Goal: Task Accomplishment & Management: Complete application form

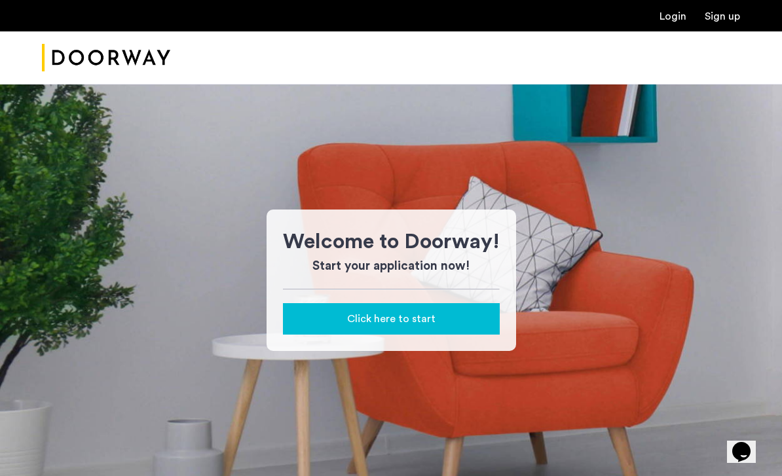
click at [449, 320] on div "Click here to start" at bounding box center [392, 319] width 196 height 16
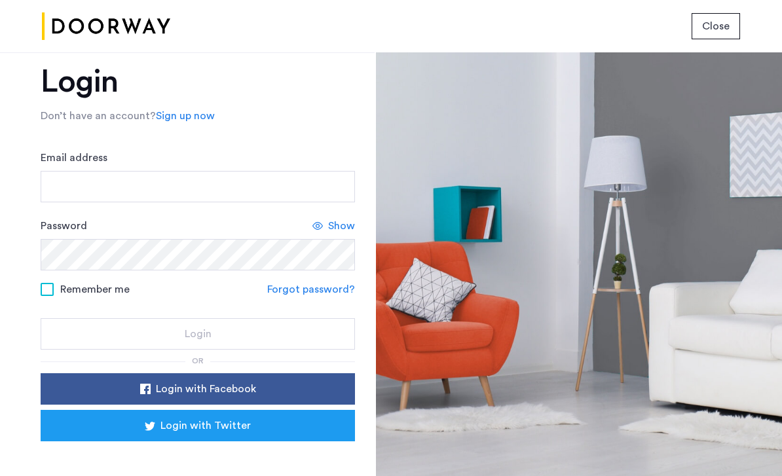
scroll to position [42, 0]
click at [186, 108] on link "Sign up now" at bounding box center [185, 116] width 59 height 16
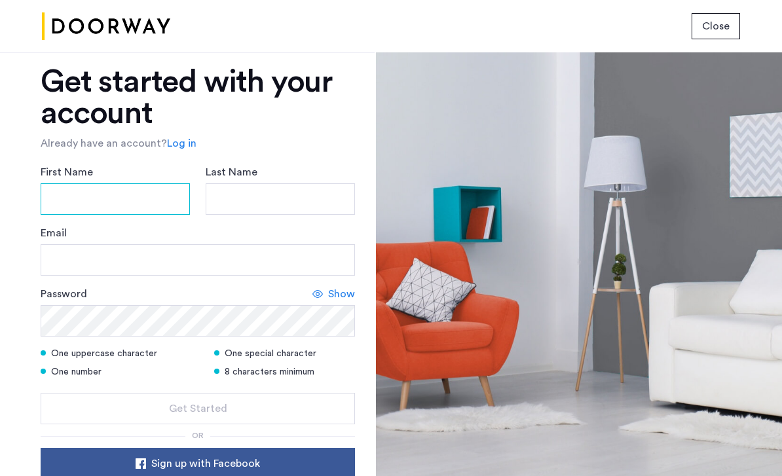
click at [73, 204] on input "First Name" at bounding box center [115, 198] width 149 height 31
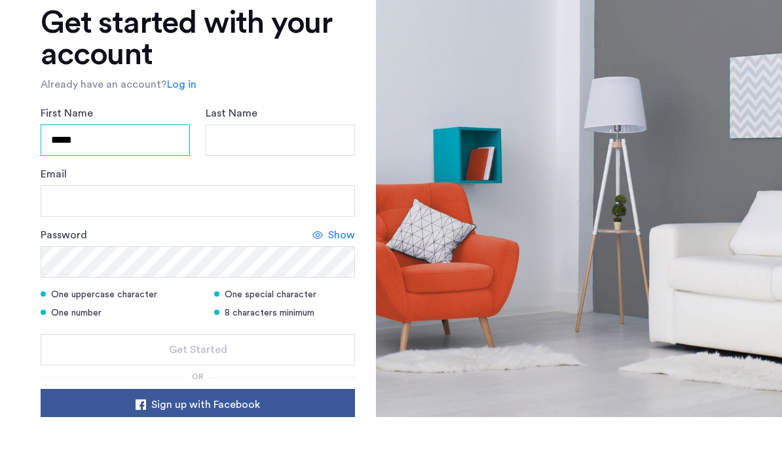
type input "*****"
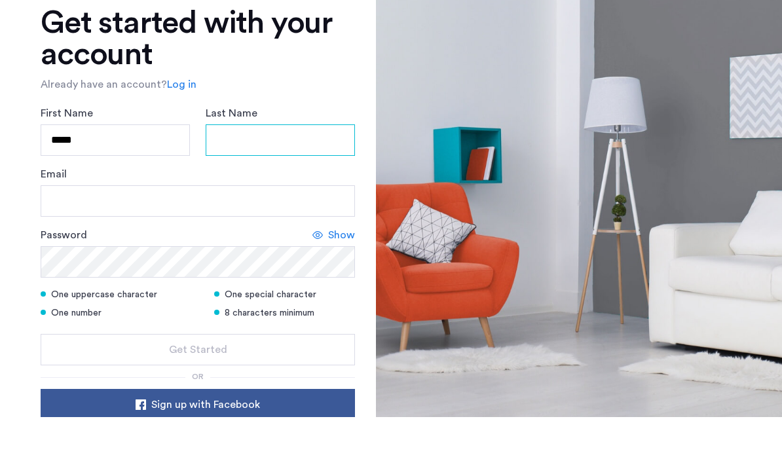
click at [294, 183] on input "Last Name" at bounding box center [280, 198] width 149 height 31
type input "*****"
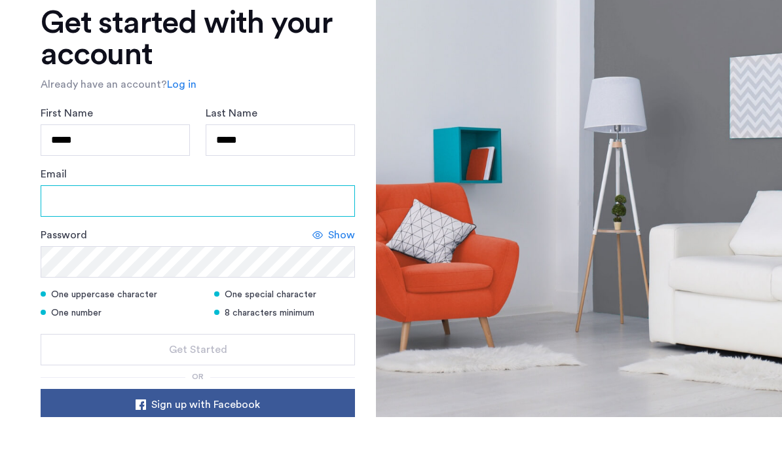
click at [85, 244] on input "Email" at bounding box center [198, 259] width 315 height 31
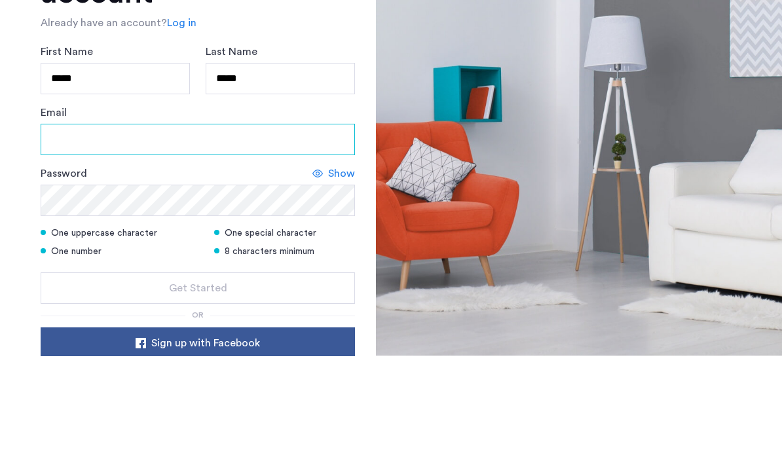
type input "**********"
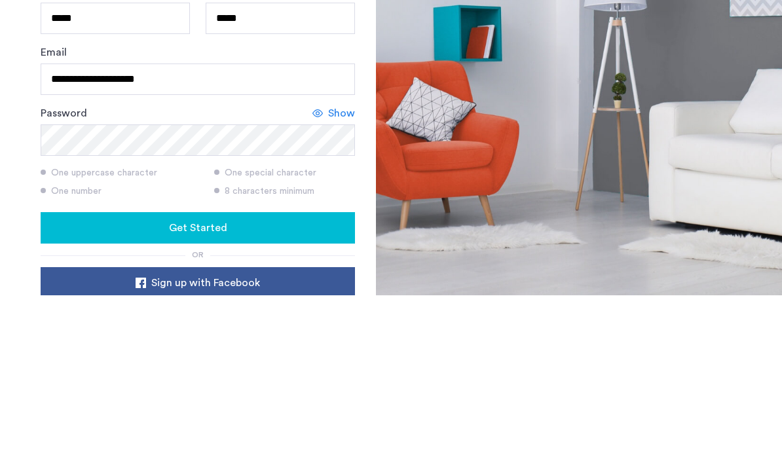
click at [111, 401] on div "Get Started" at bounding box center [198, 409] width 294 height 16
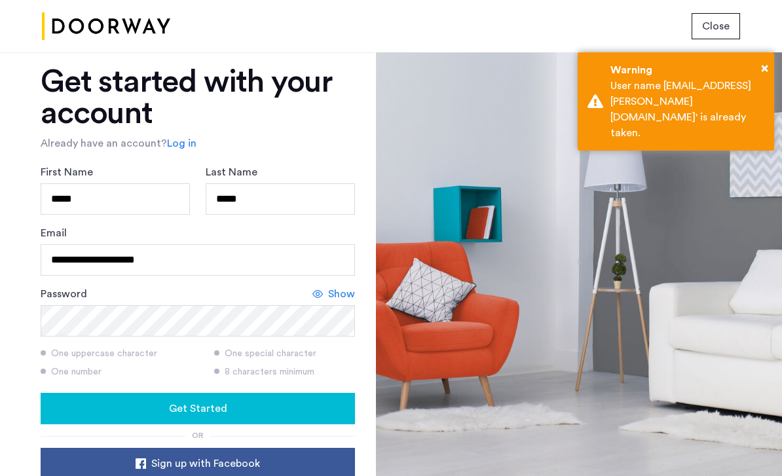
click at [138, 401] on div "Get Started" at bounding box center [198, 409] width 294 height 16
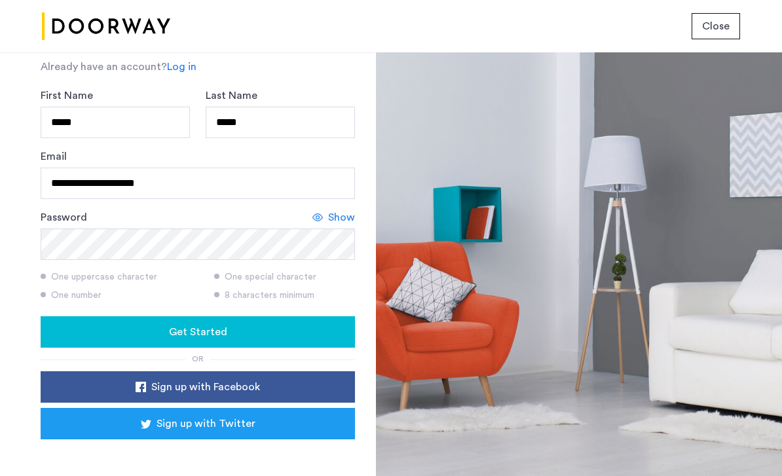
scroll to position [101, 0]
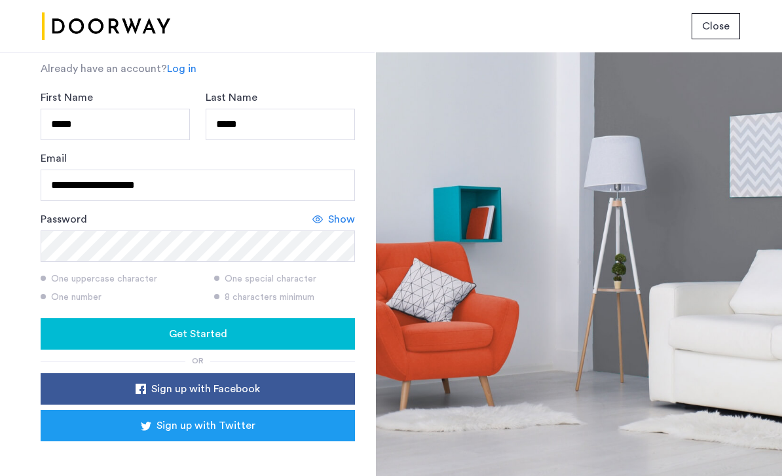
click at [123, 326] on div "Get Started" at bounding box center [198, 334] width 294 height 16
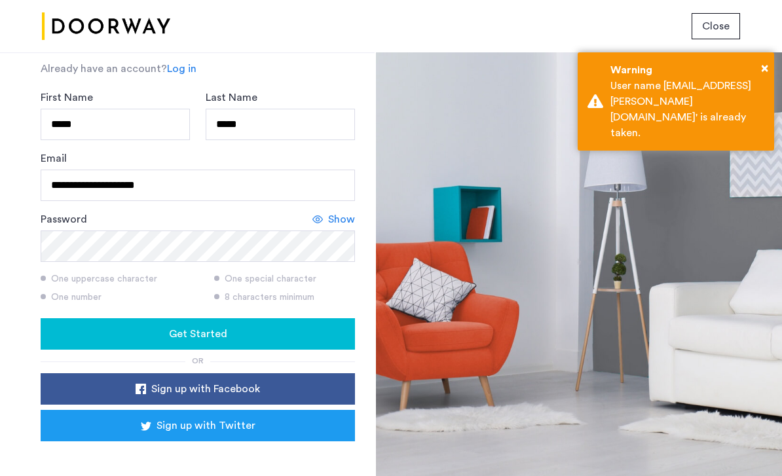
click at [765, 64] on span "×" at bounding box center [764, 68] width 7 height 13
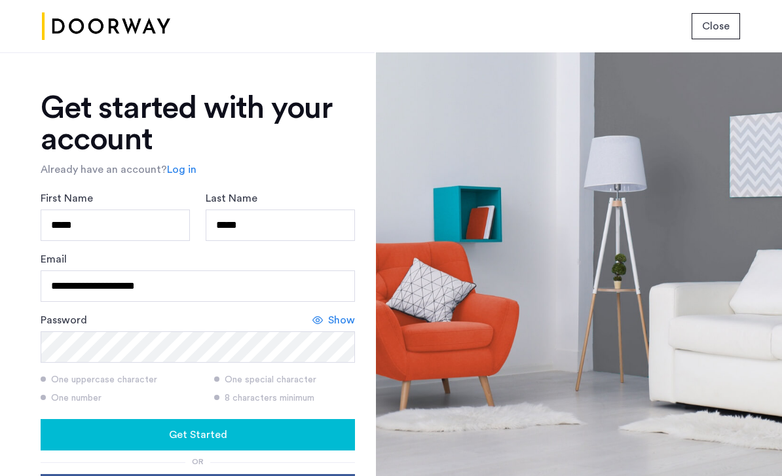
scroll to position [0, 0]
click at [34, 112] on div "**********" at bounding box center [187, 264] width 375 height 424
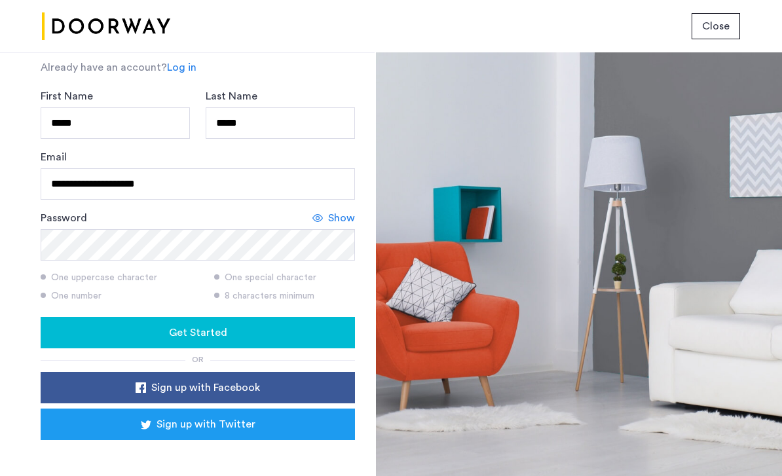
scroll to position [101, 0]
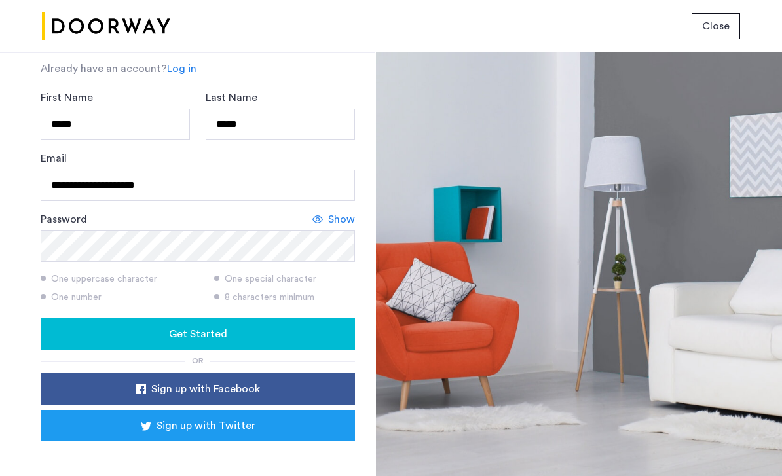
click at [149, 326] on div "Get Started" at bounding box center [198, 334] width 294 height 16
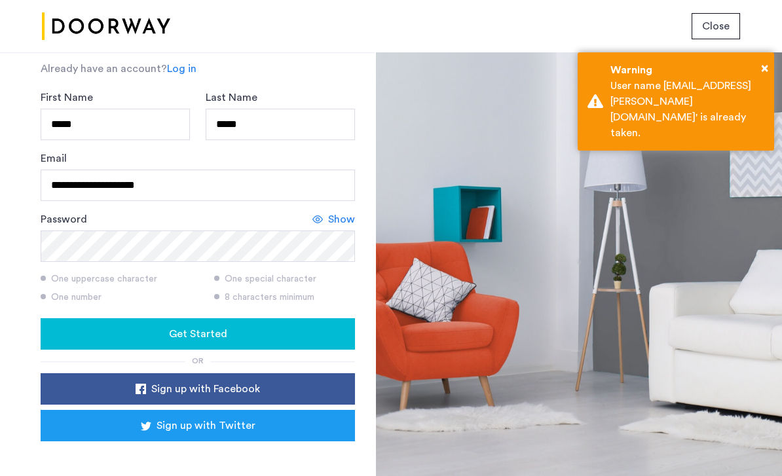
click at [121, 446] on div "Sign in with Google. Opens in new tab" at bounding box center [198, 460] width 262 height 29
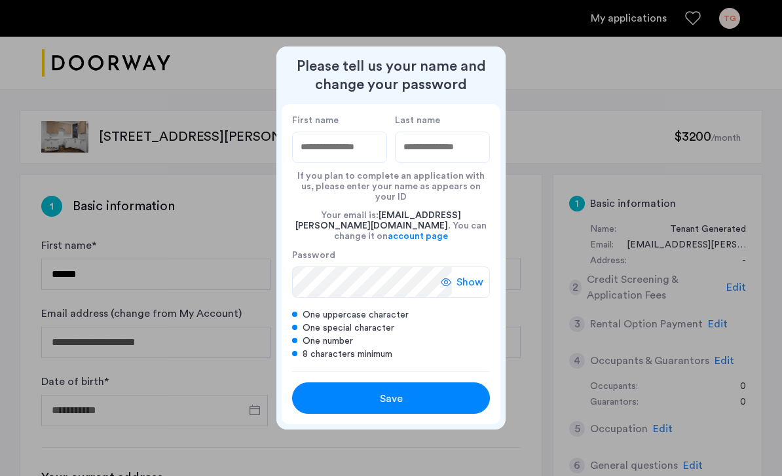
click at [350, 162] on input "First name" at bounding box center [339, 147] width 95 height 31
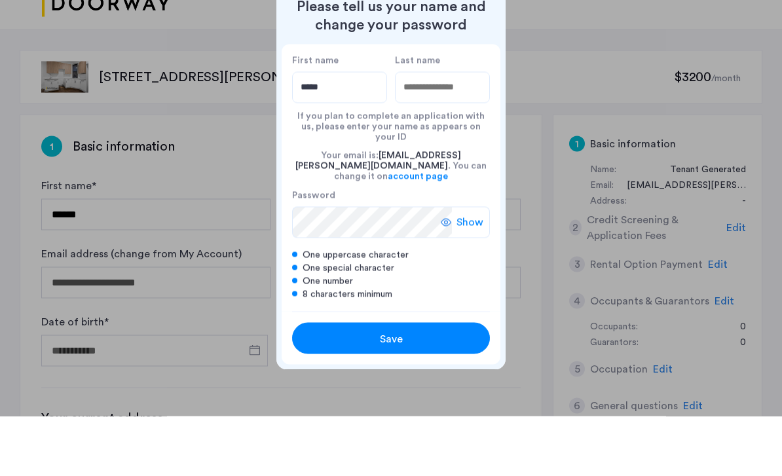
type input "*****"
click at [442, 132] on input "Last name" at bounding box center [442, 147] width 95 height 31
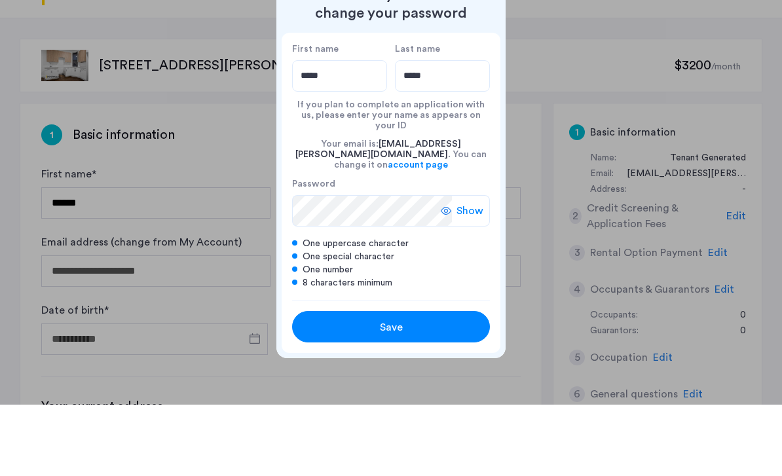
type input "*****"
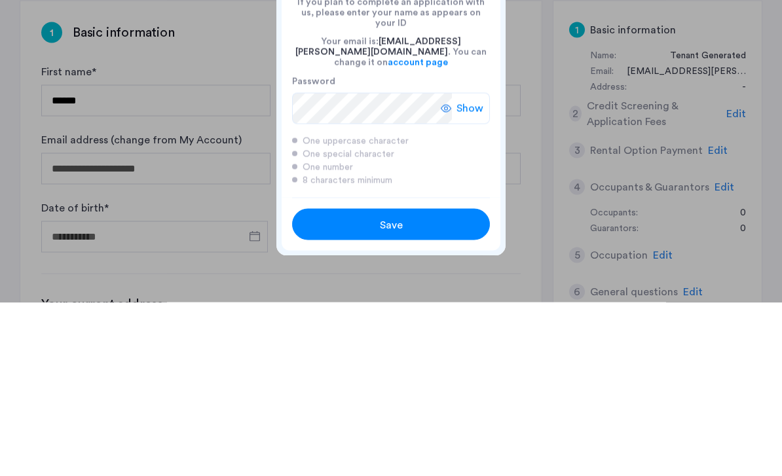
click at [450, 383] on button "Save" at bounding box center [391, 398] width 198 height 31
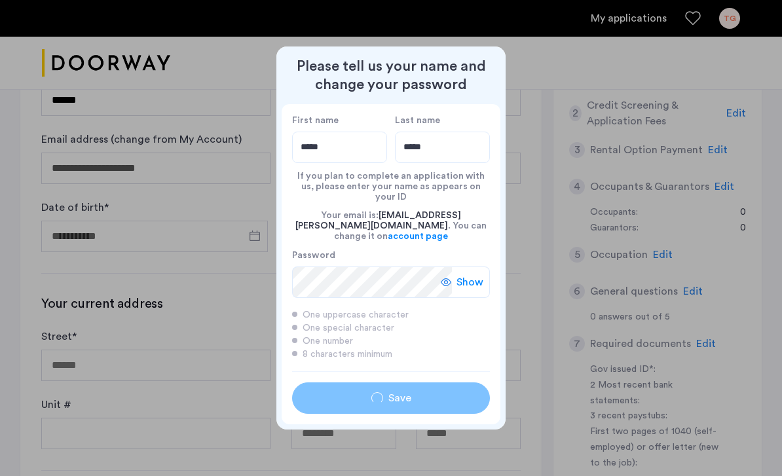
type input "*****"
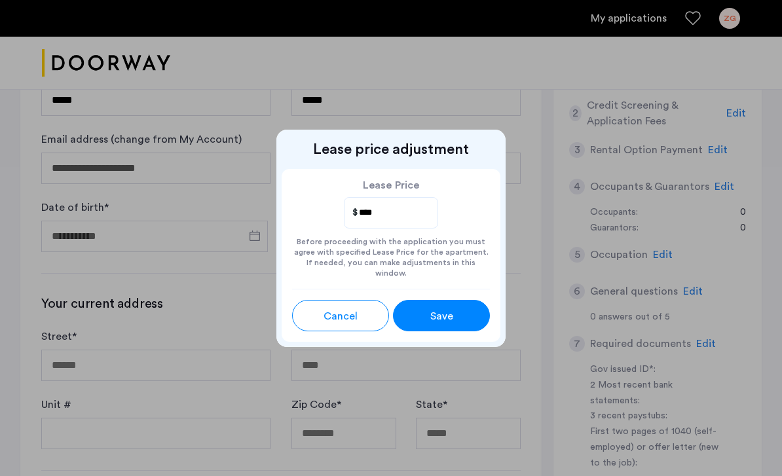
click at [456, 309] on div "Save" at bounding box center [441, 317] width 43 height 16
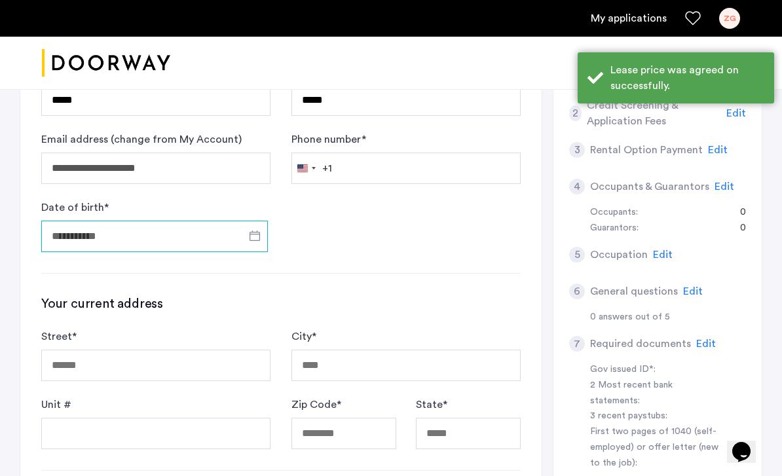
click at [92, 235] on input "Date of birth *" at bounding box center [154, 236] width 227 height 31
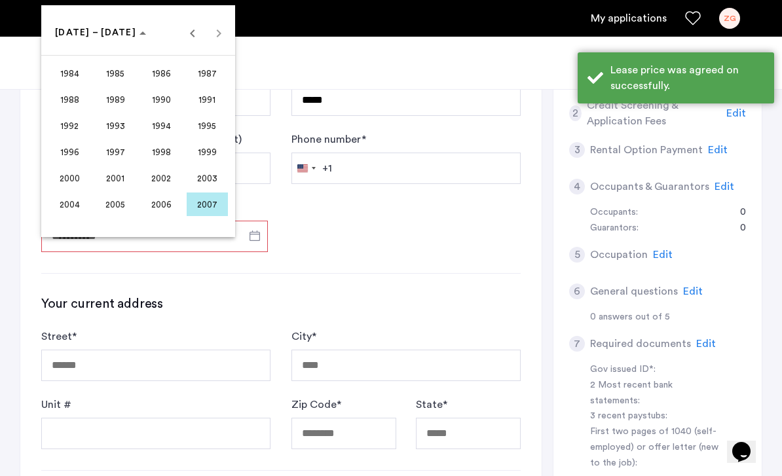
click at [166, 175] on span "2002" at bounding box center [161, 178] width 41 height 24
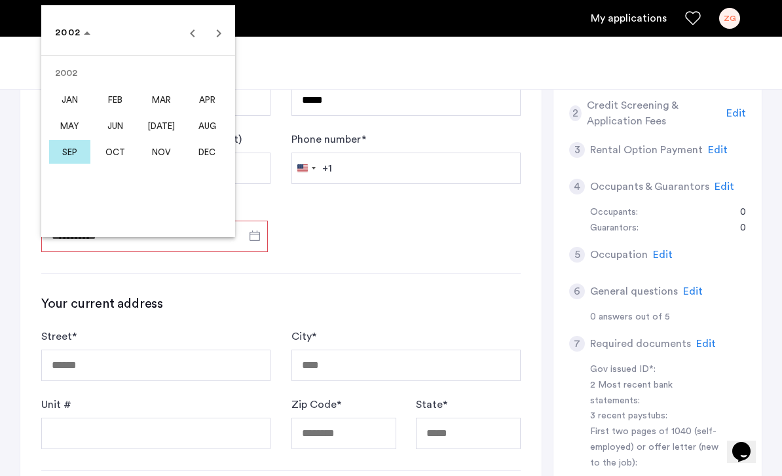
click at [73, 98] on span "JAN" at bounding box center [69, 100] width 41 height 24
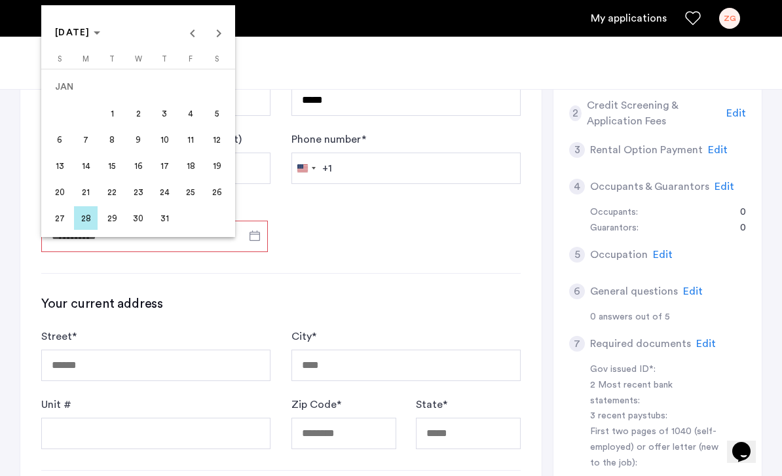
click at [92, 166] on span "14" at bounding box center [86, 166] width 24 height 24
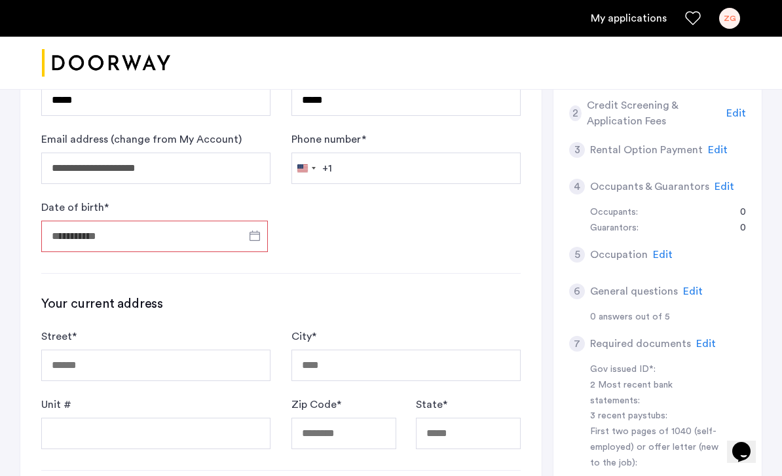
type input "**********"
click at [410, 167] on input "Phone number *" at bounding box center [406, 168] width 229 height 31
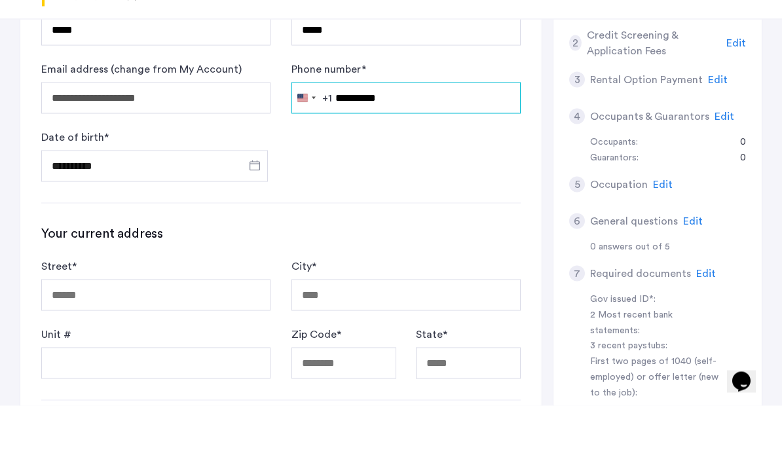
type input "**********"
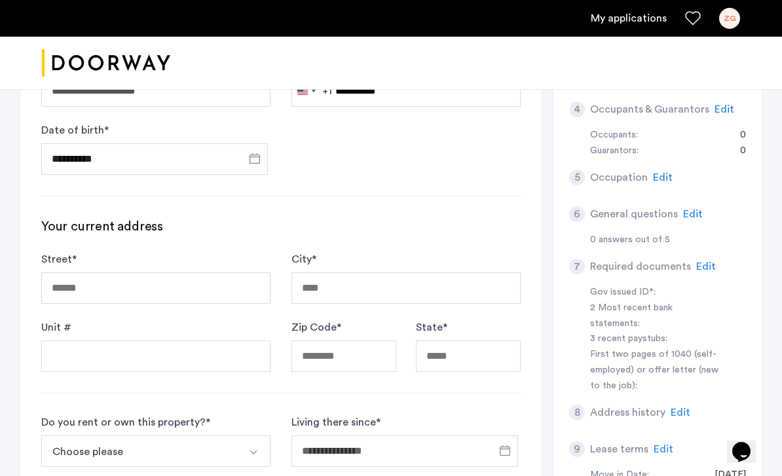
scroll to position [264, 0]
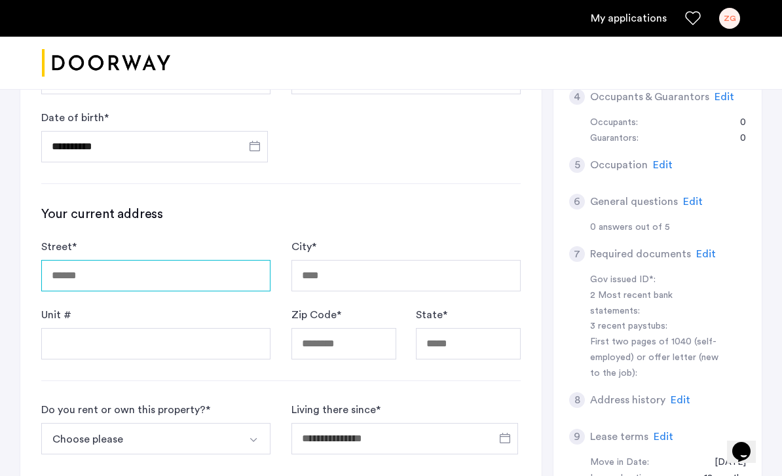
click at [131, 267] on input "Street *" at bounding box center [155, 275] width 229 height 31
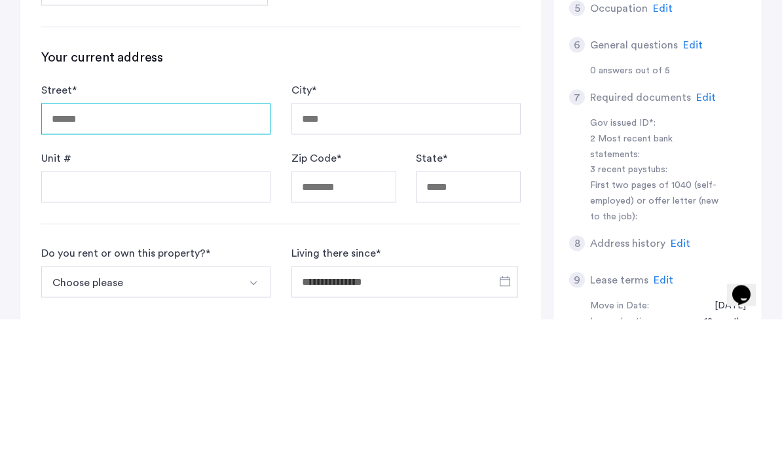
type input "**********"
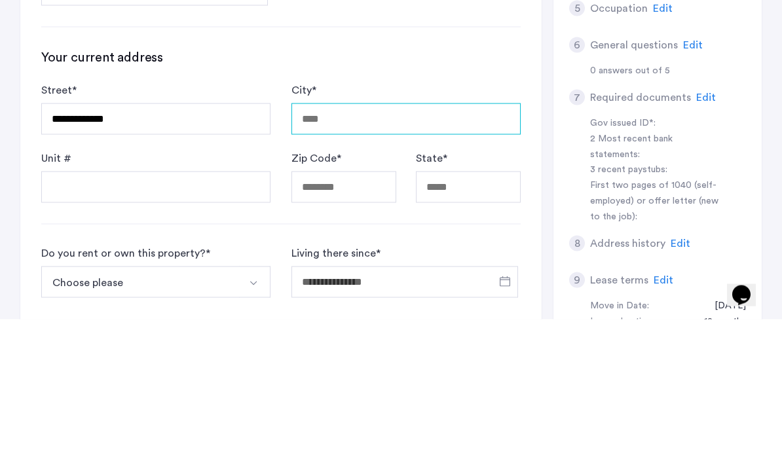
type input "**********"
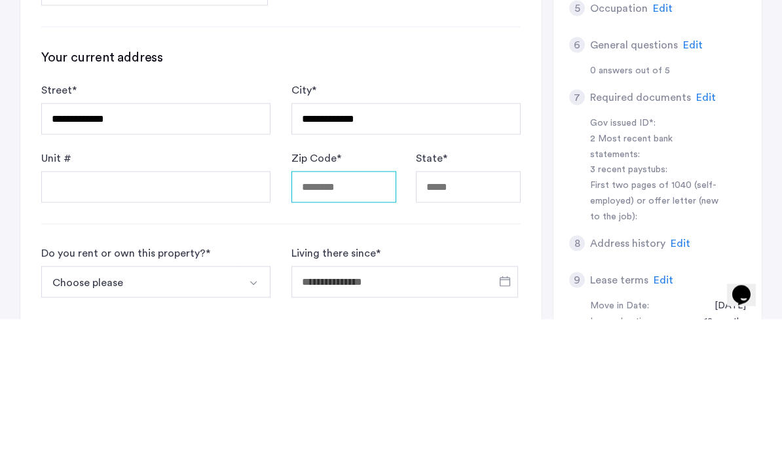
type input "*****"
type input "**"
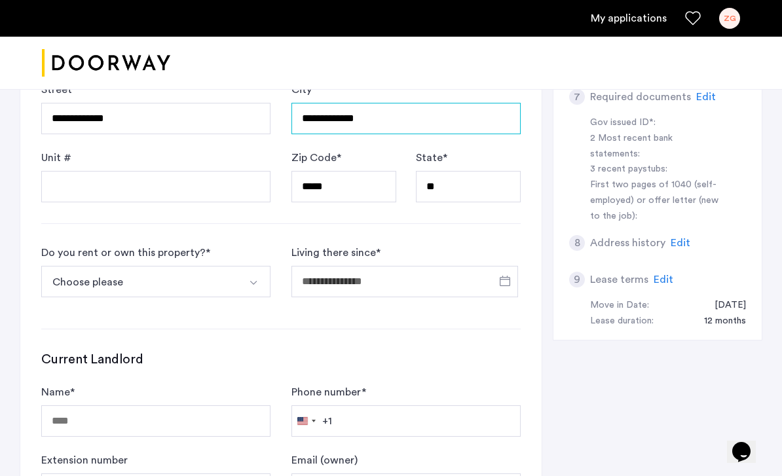
click at [342, 113] on input "**********" at bounding box center [406, 118] width 229 height 31
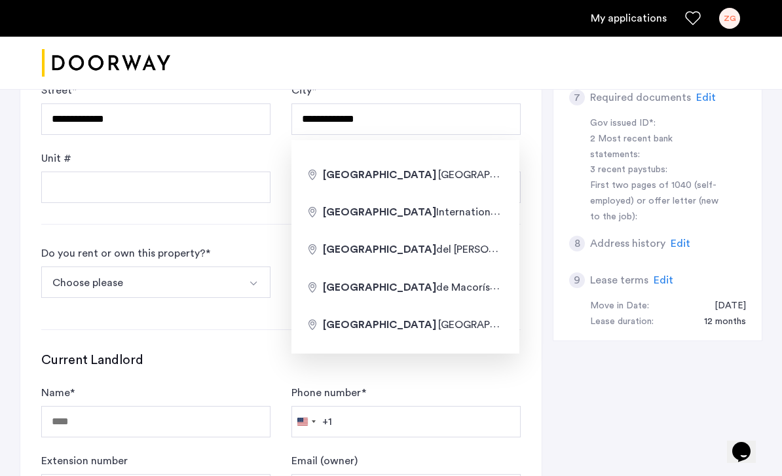
type input "**********"
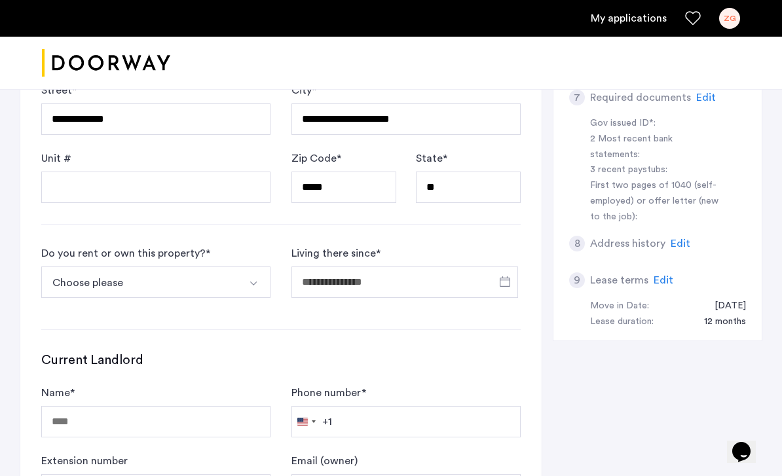
type input "**********"
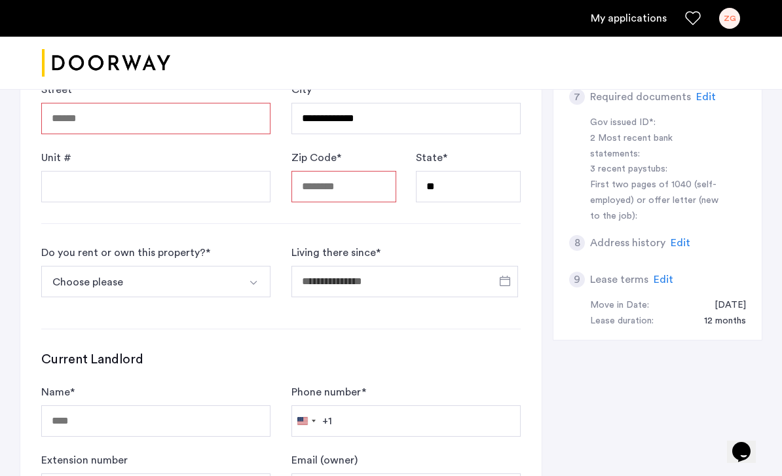
click at [225, 110] on input "Street *" at bounding box center [155, 118] width 229 height 31
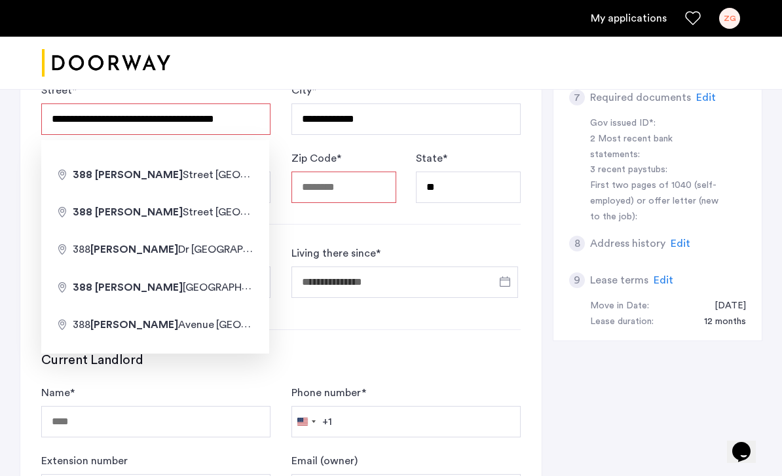
type input "**********"
type input "*****"
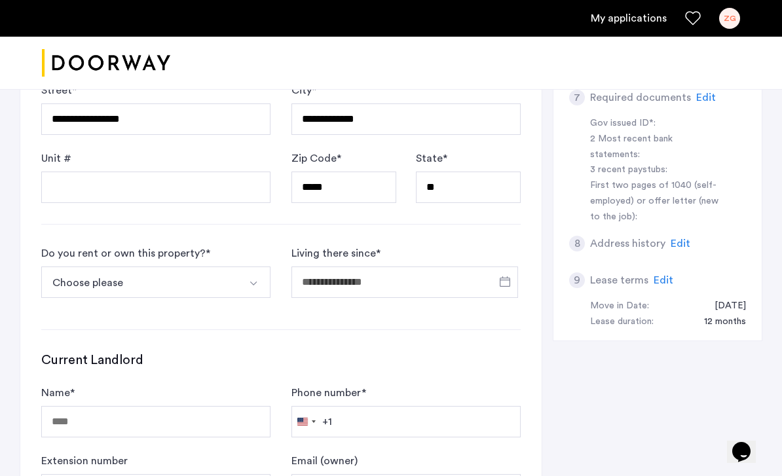
scroll to position [421, 0]
click at [258, 279] on img "Select option" at bounding box center [253, 283] width 10 height 10
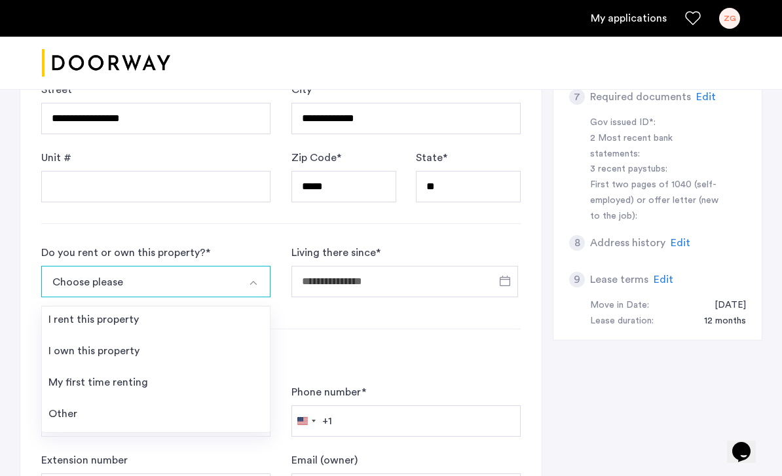
click at [204, 413] on li "Other" at bounding box center [156, 416] width 228 height 31
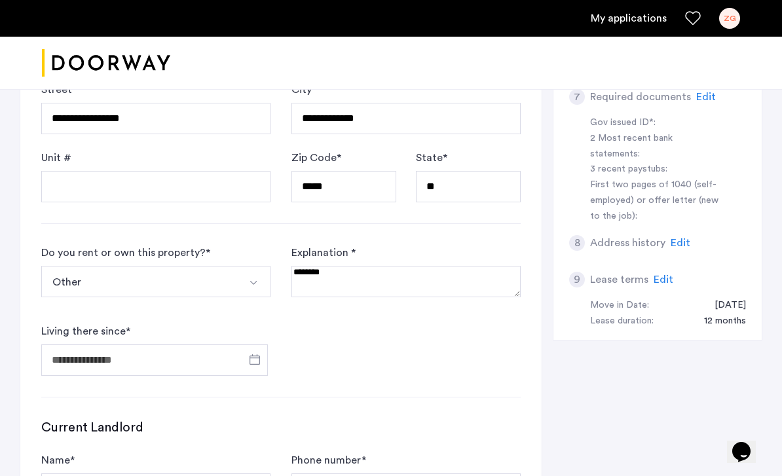
click at [343, 288] on textarea at bounding box center [406, 281] width 229 height 31
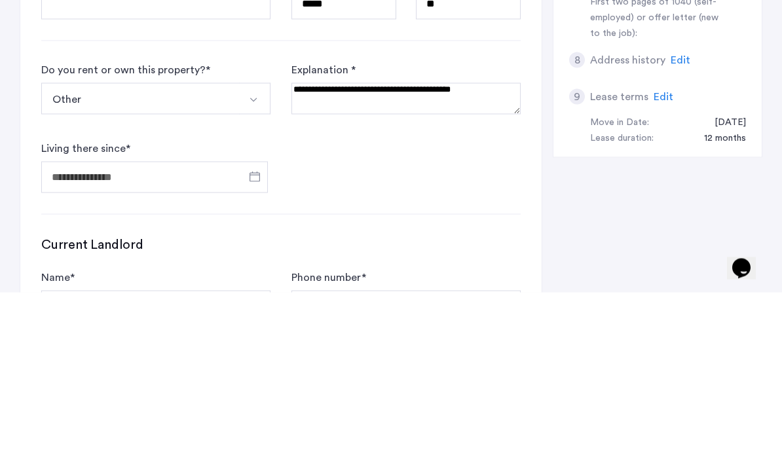
type textarea "**********"
click at [79, 345] on input "Living there since *" at bounding box center [154, 360] width 227 height 31
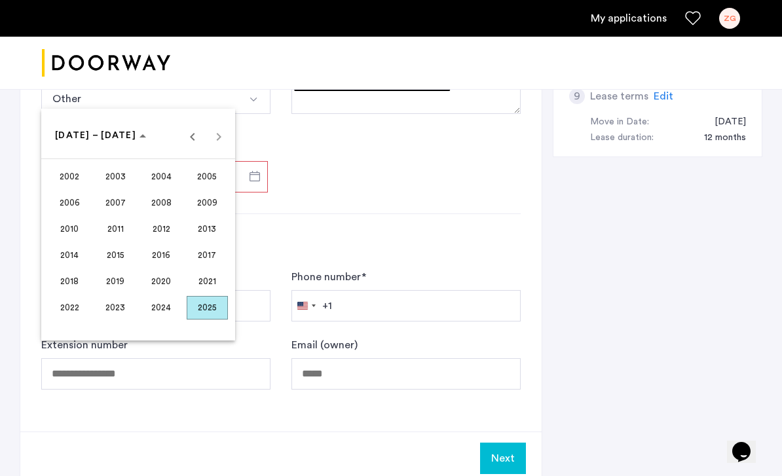
click at [159, 320] on span "2024" at bounding box center [161, 308] width 41 height 24
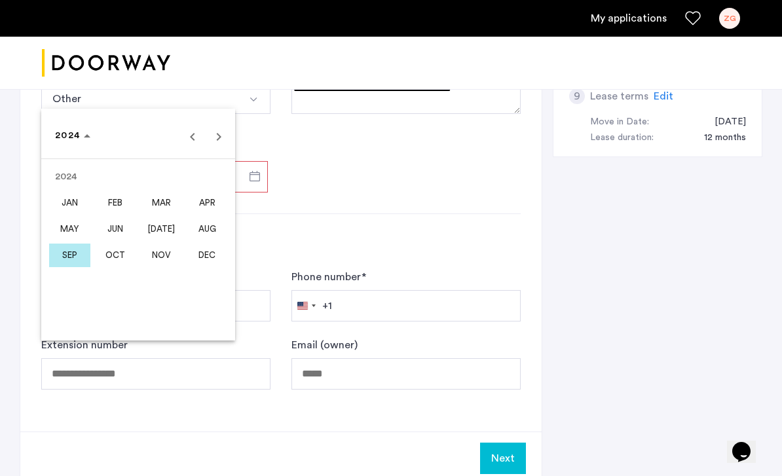
click at [69, 215] on span "JAN" at bounding box center [69, 203] width 41 height 24
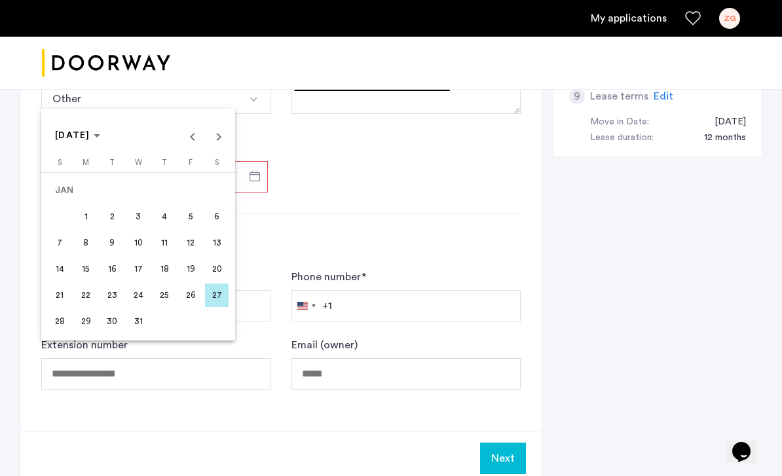
click at [86, 140] on span "[DATE]" at bounding box center [72, 135] width 35 height 9
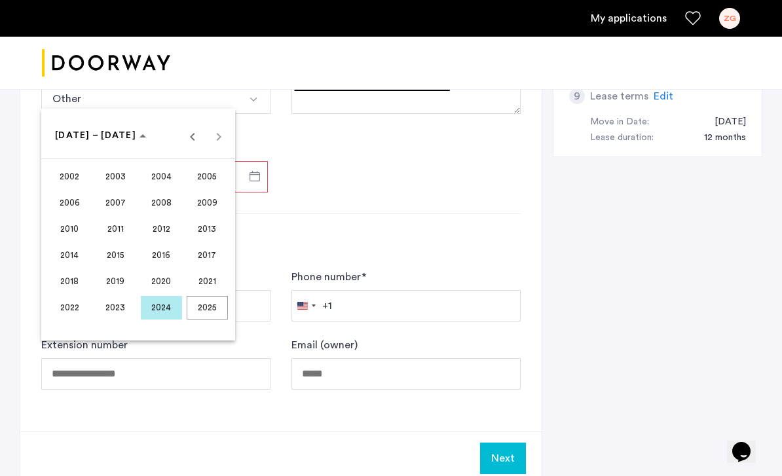
click at [121, 320] on span "2023" at bounding box center [115, 308] width 41 height 24
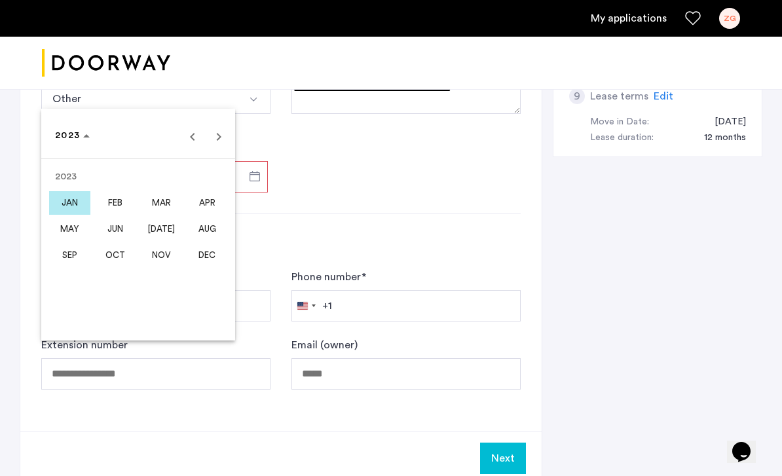
click at [72, 215] on span "JAN" at bounding box center [69, 203] width 41 height 24
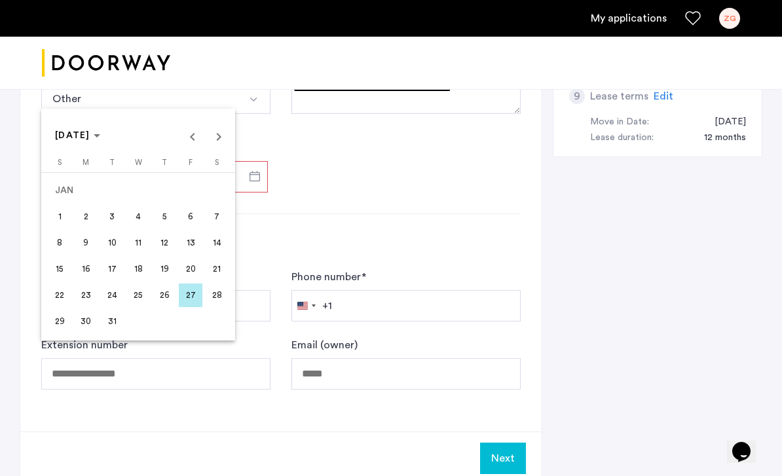
click at [192, 307] on span "27" at bounding box center [191, 296] width 24 height 24
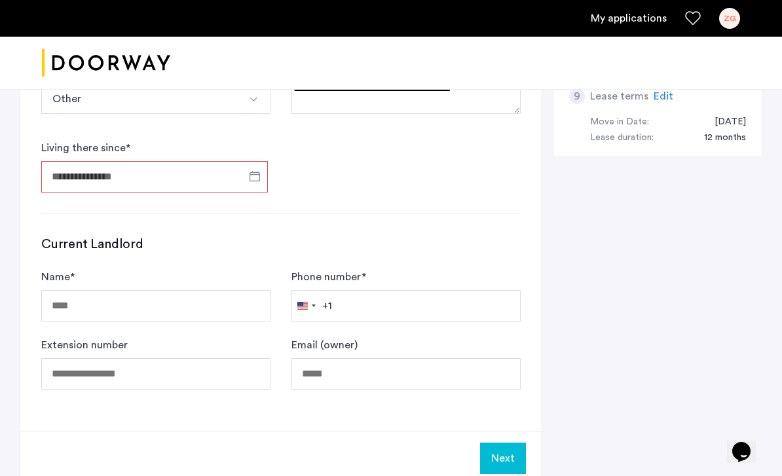
type input "**********"
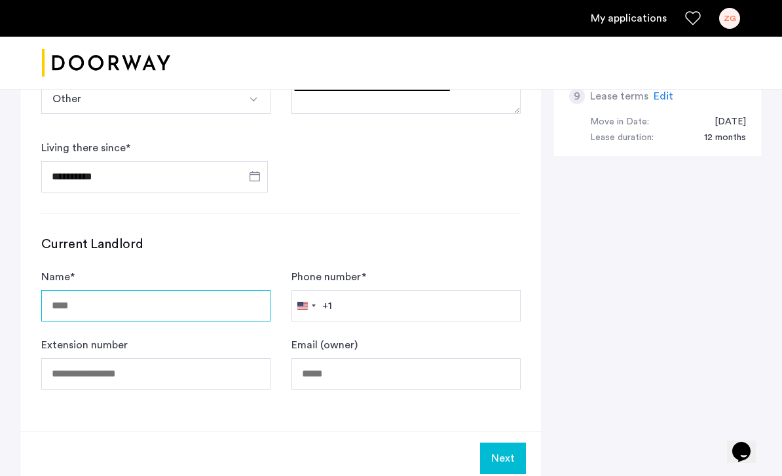
click at [215, 318] on input "Name *" at bounding box center [155, 305] width 229 height 31
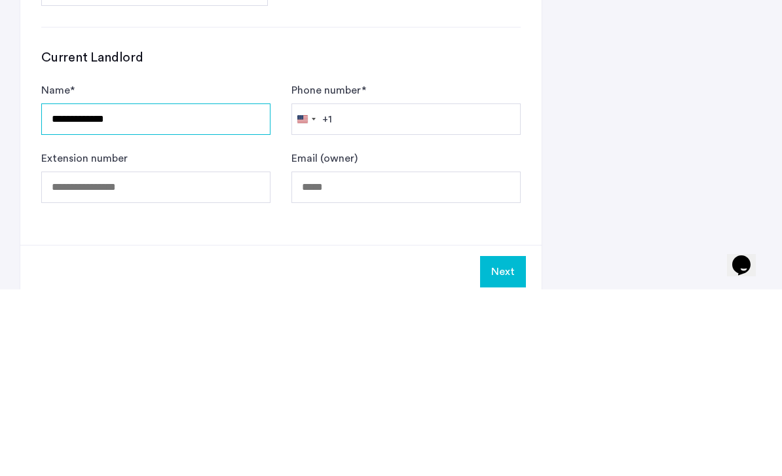
type input "**********"
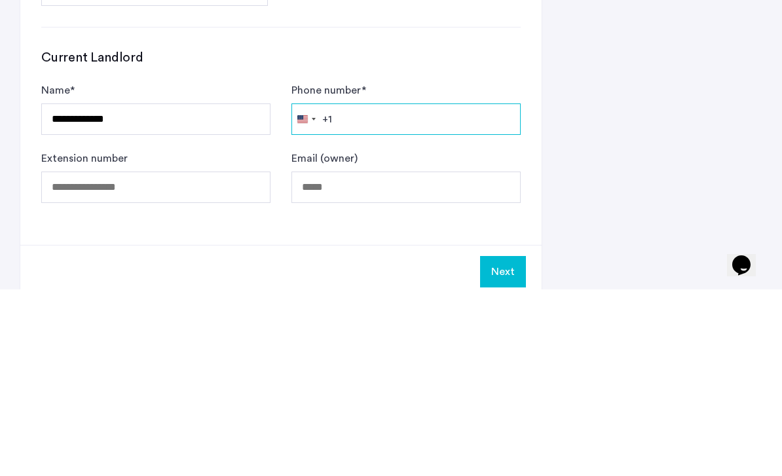
click at [436, 290] on input "Phone number *" at bounding box center [406, 305] width 229 height 31
type input "**********"
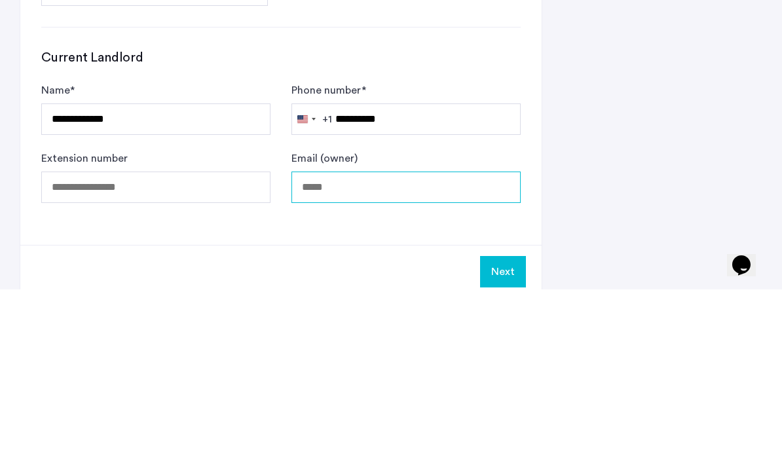
click at [462, 358] on input "Email (owner)" at bounding box center [406, 373] width 229 height 31
type input "**********"
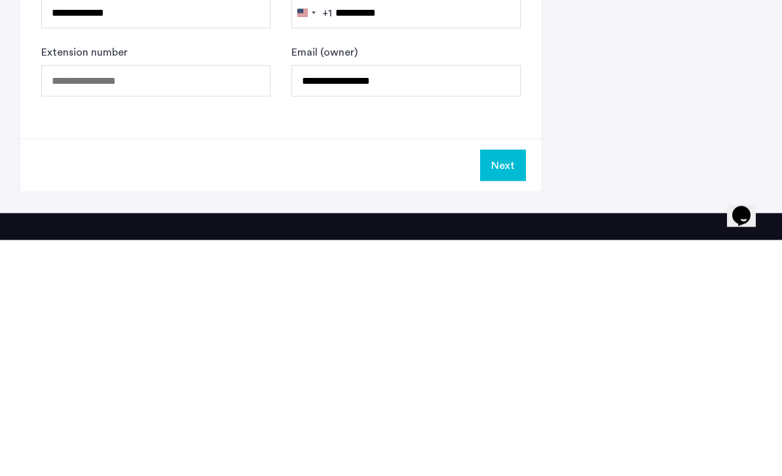
click at [503, 386] on button "Next" at bounding box center [503, 401] width 46 height 31
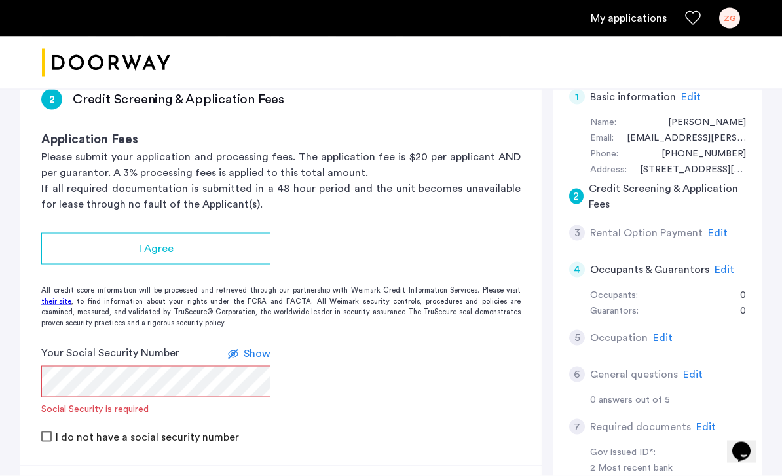
scroll to position [107, 0]
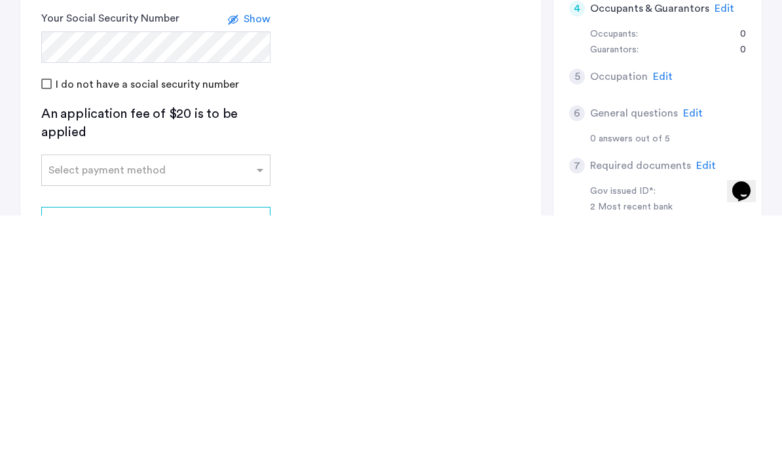
click at [97, 424] on input "text" at bounding box center [142, 428] width 189 height 9
click at [68, 455] on span "Credit Card" at bounding box center [77, 460] width 58 height 10
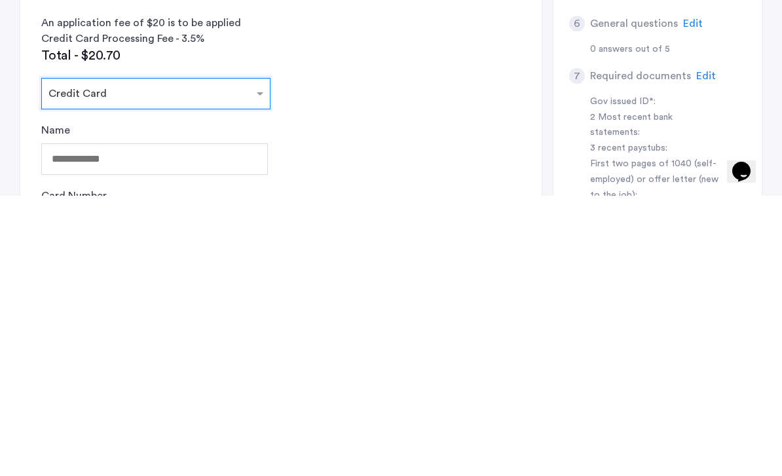
scroll to position [203, 0]
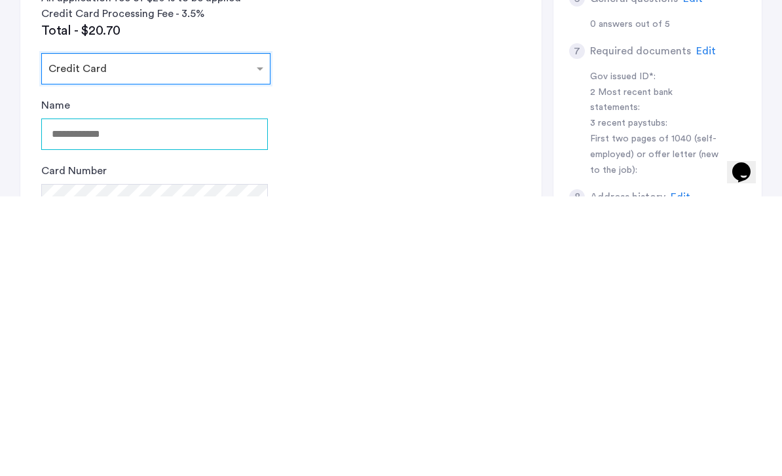
click at [70, 398] on input "Name" at bounding box center [154, 413] width 227 height 31
type input "**********"
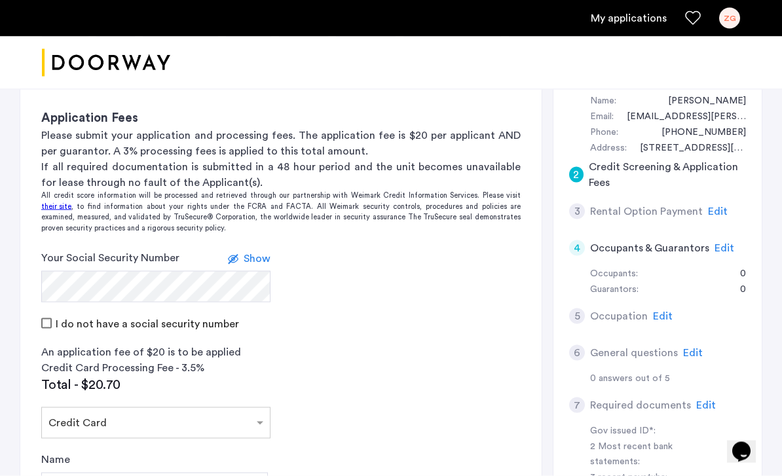
scroll to position [103, 0]
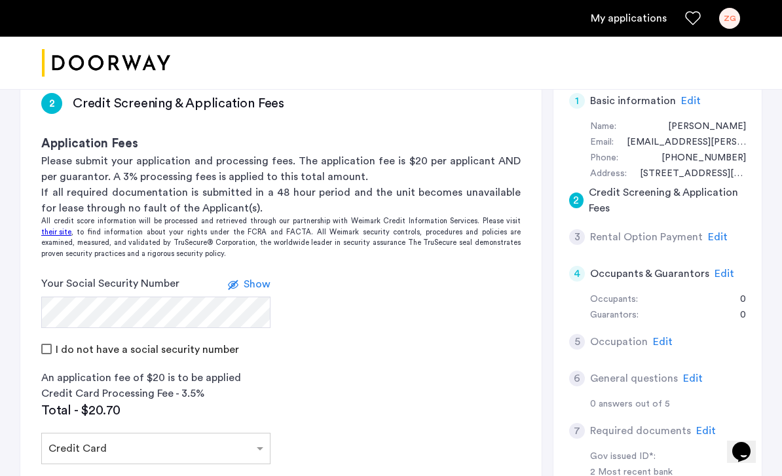
click at [725, 273] on span "Edit" at bounding box center [725, 274] width 20 height 10
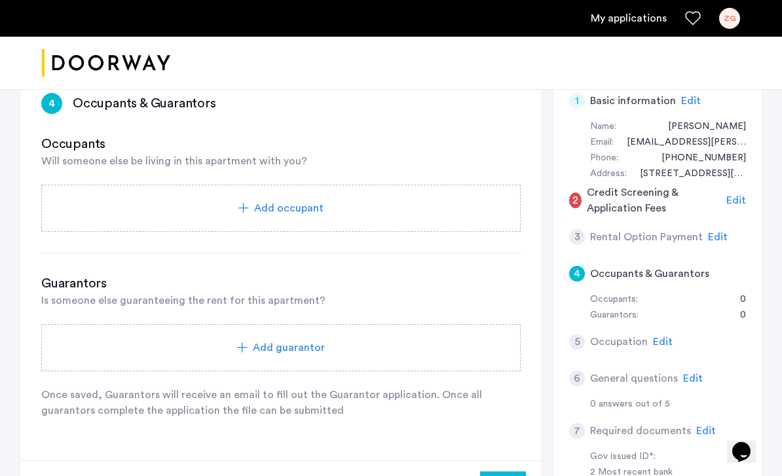
click at [434, 193] on div "Add occupant" at bounding box center [281, 208] width 480 height 47
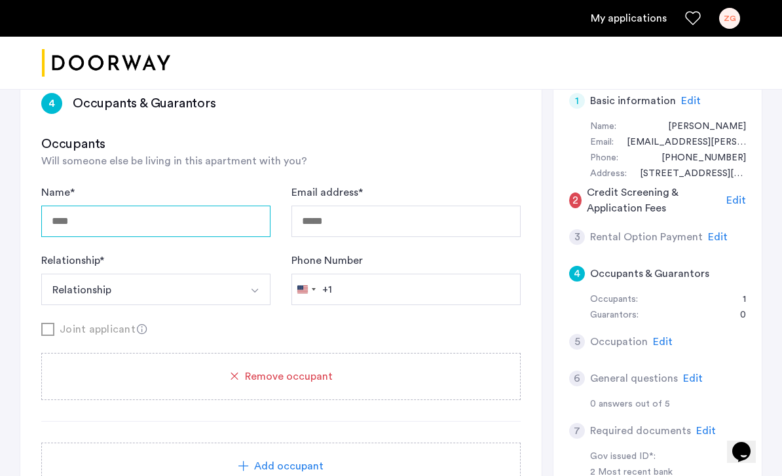
click at [212, 214] on input "Name *" at bounding box center [155, 221] width 229 height 31
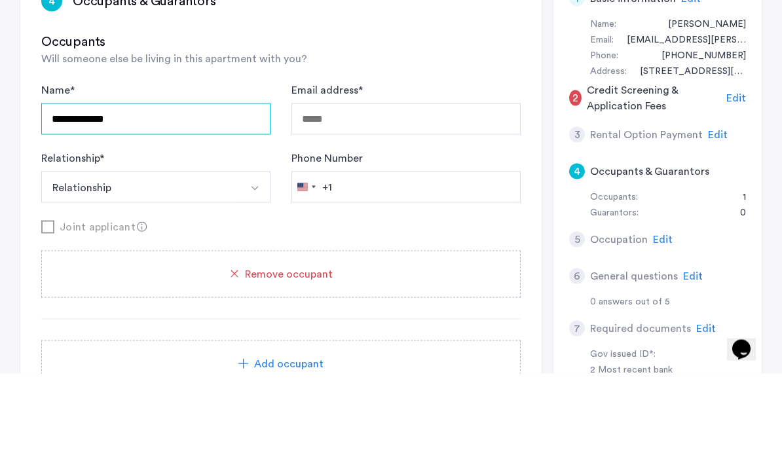
type input "**********"
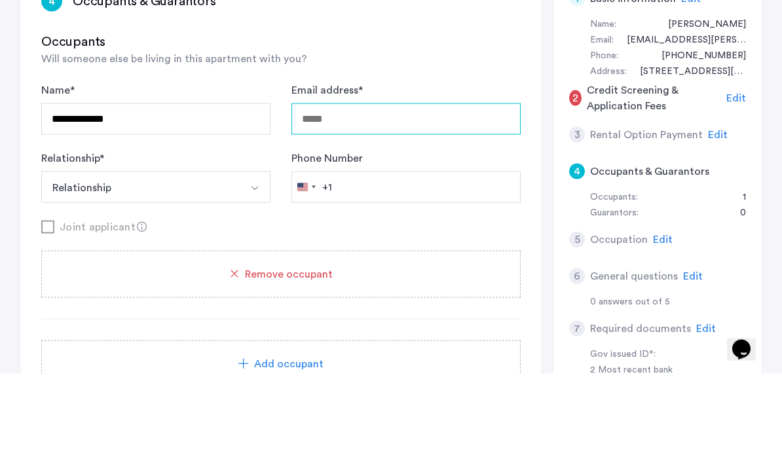
click at [419, 206] on input "Email address *" at bounding box center [406, 221] width 229 height 31
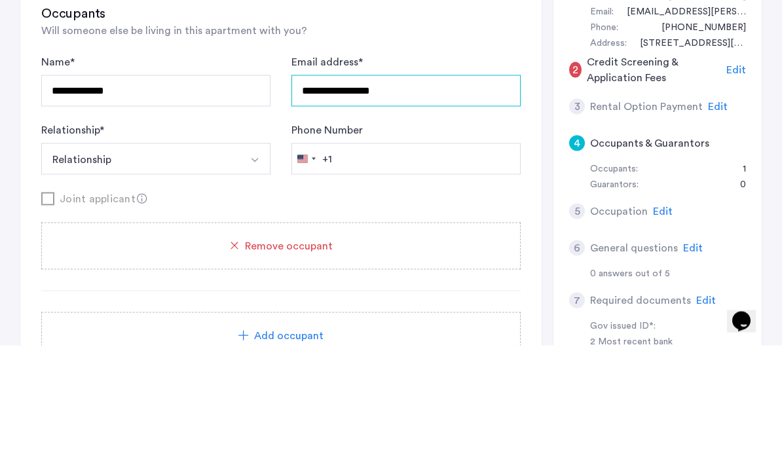
type input "**********"
click at [111, 274] on button "Relationship" at bounding box center [140, 289] width 199 height 31
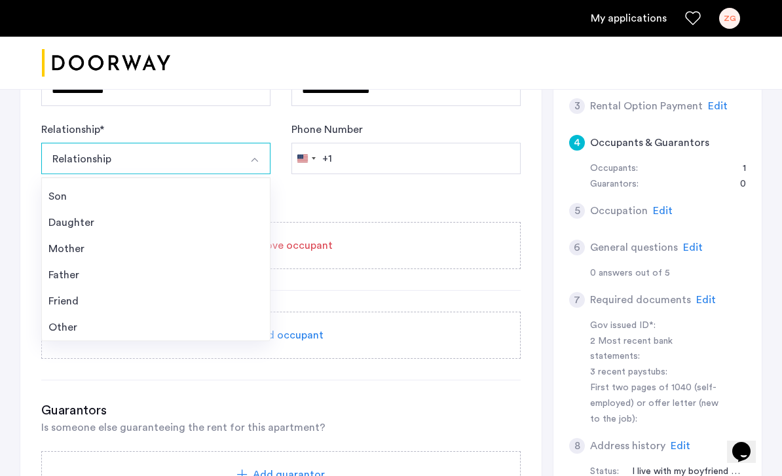
scroll to position [47, 0]
click at [144, 329] on div "Other" at bounding box center [155, 328] width 215 height 16
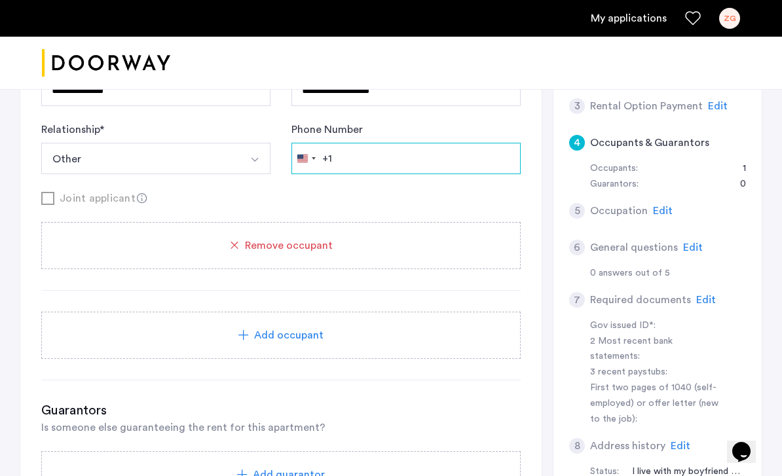
click at [448, 149] on input "Phone Number" at bounding box center [406, 158] width 229 height 31
type input "**********"
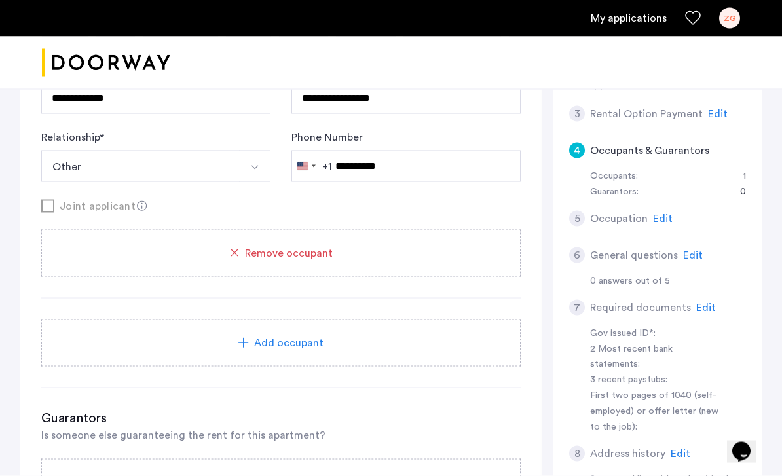
scroll to position [107, 0]
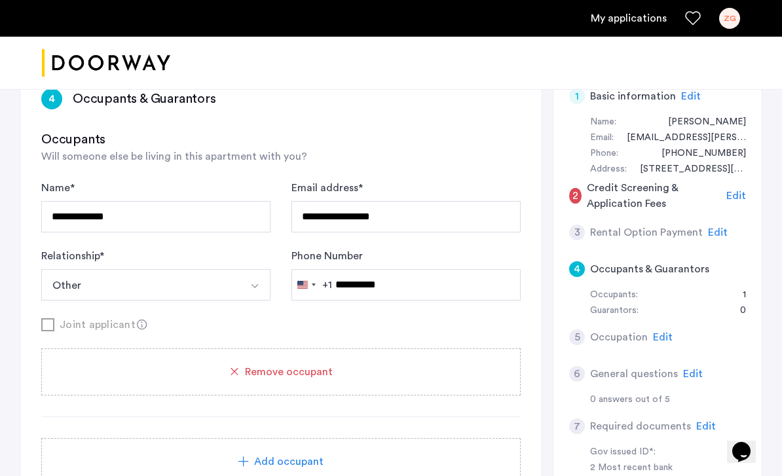
click at [737, 194] on span "Edit" at bounding box center [737, 196] width 20 height 10
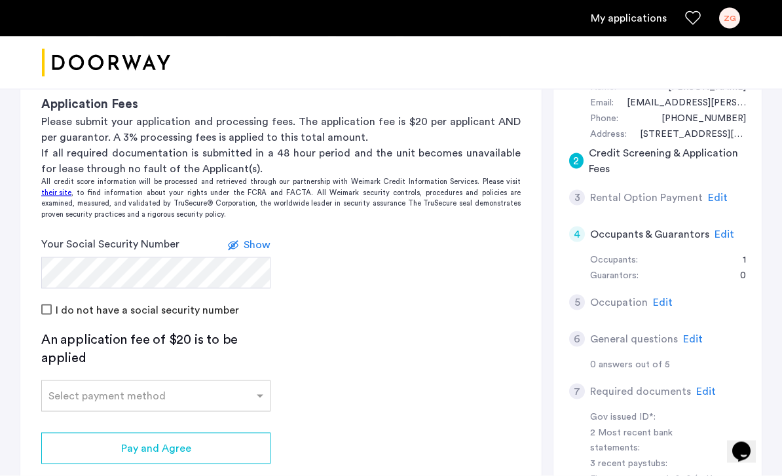
scroll to position [193, 0]
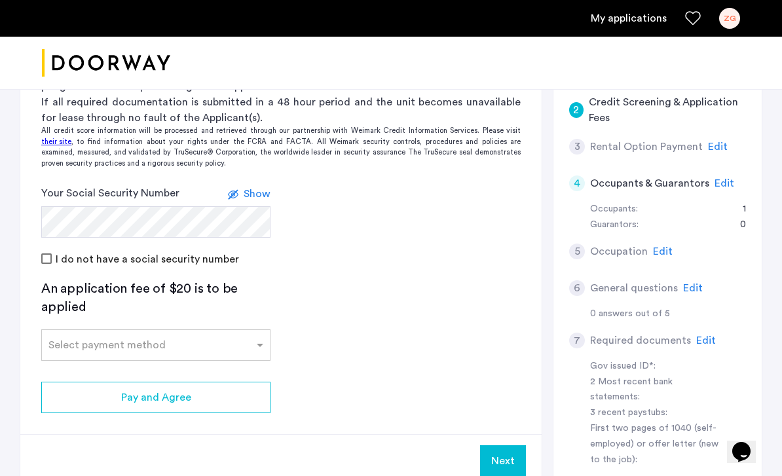
click at [257, 347] on span at bounding box center [262, 345] width 16 height 16
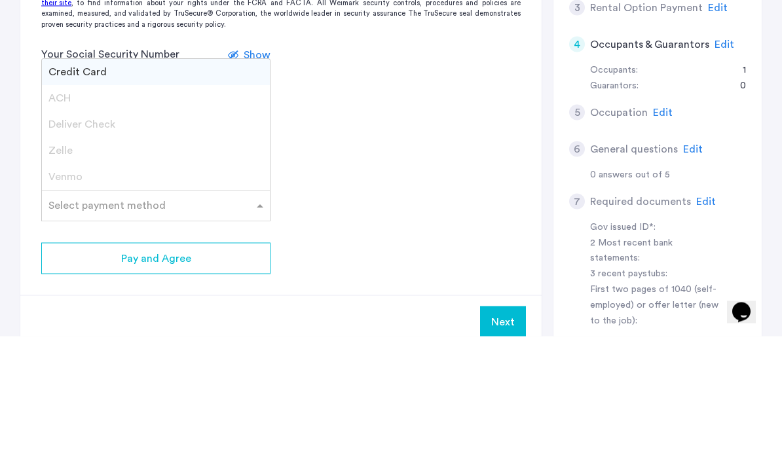
click at [144, 199] on div "Credit Card" at bounding box center [156, 212] width 228 height 26
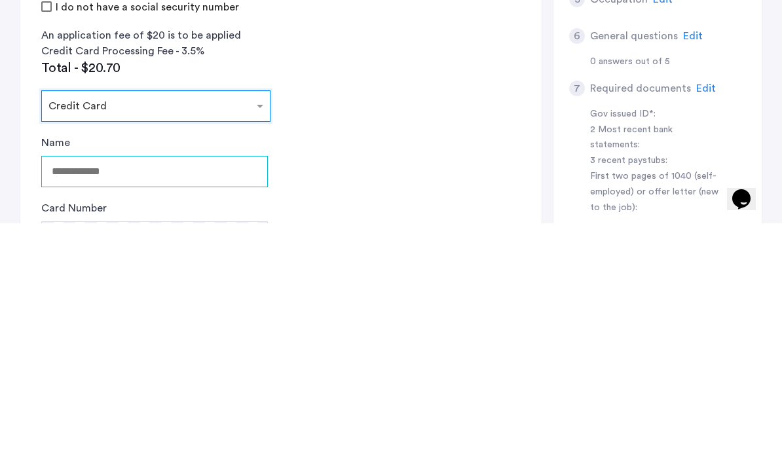
click at [174, 409] on input "Name" at bounding box center [154, 424] width 227 height 31
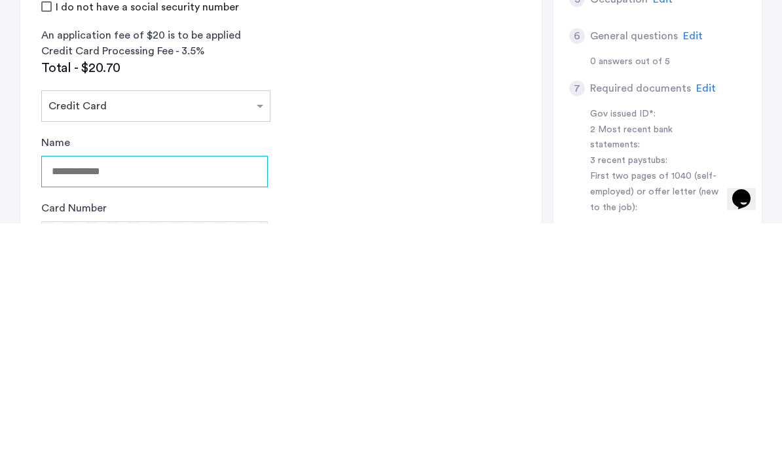
type input "**********"
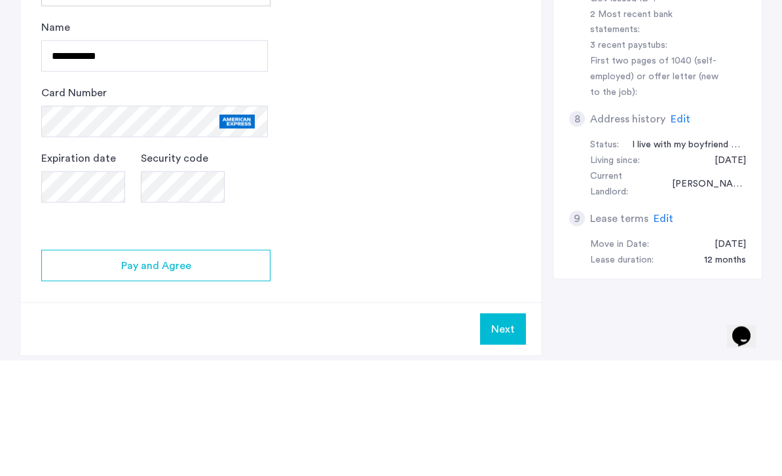
scroll to position [562, 0]
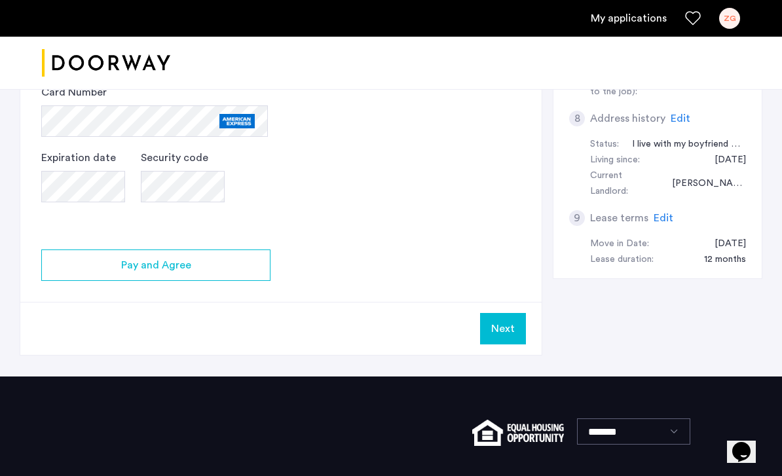
click at [108, 262] on div "Pay and Agree" at bounding box center [156, 266] width 208 height 16
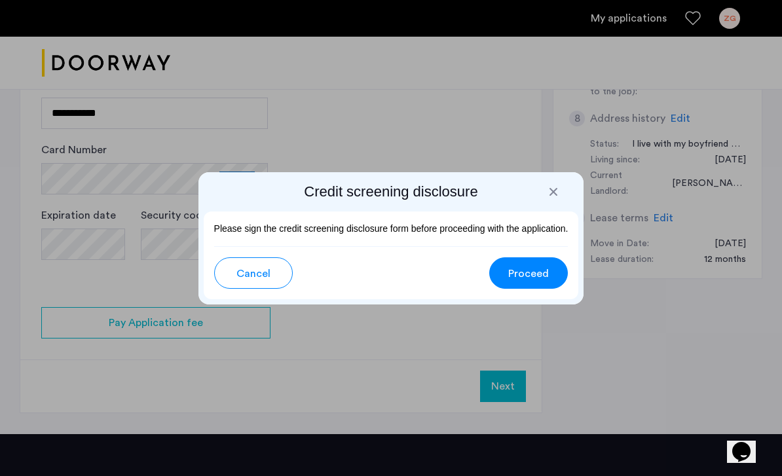
scroll to position [0, 0]
click at [524, 277] on span "Proceed" at bounding box center [528, 274] width 41 height 16
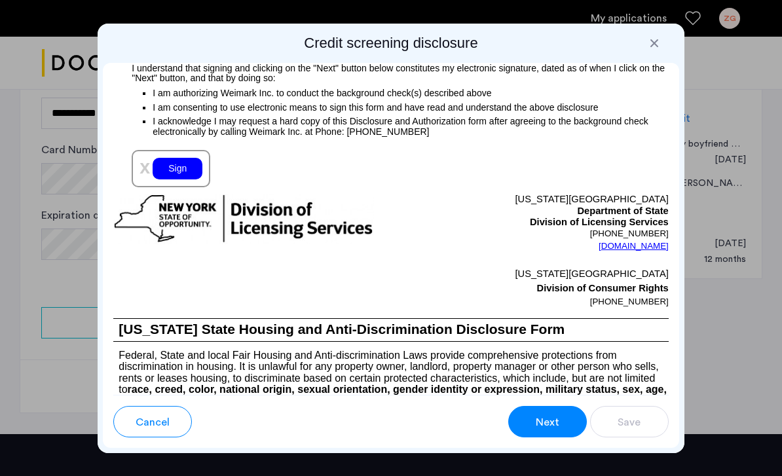
scroll to position [1721, 0]
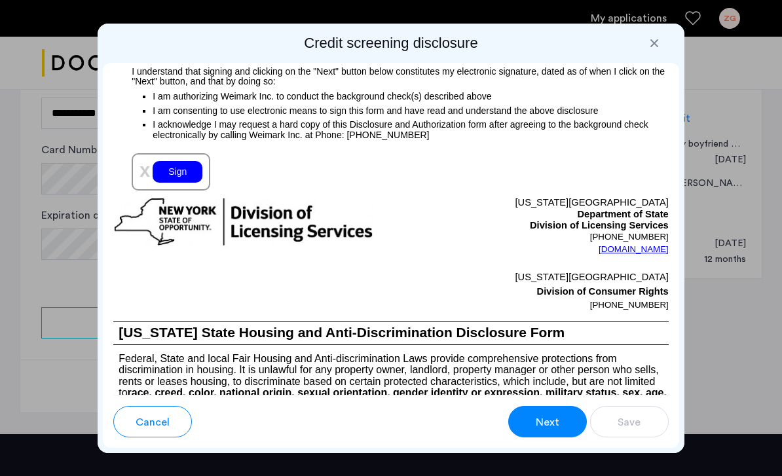
click at [182, 183] on div "Sign" at bounding box center [178, 172] width 50 height 22
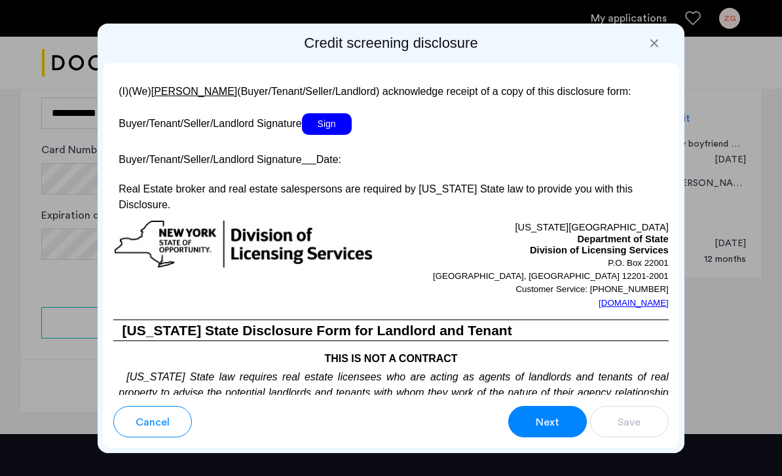
scroll to position [2792, 0]
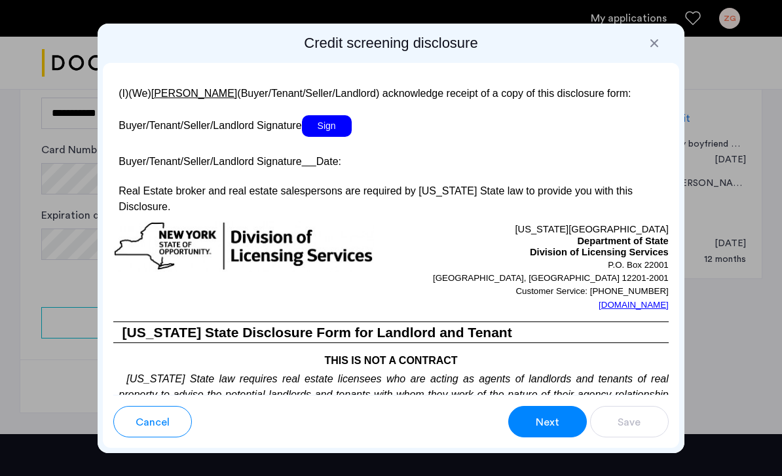
click at [326, 137] on span "Sign" at bounding box center [327, 126] width 50 height 22
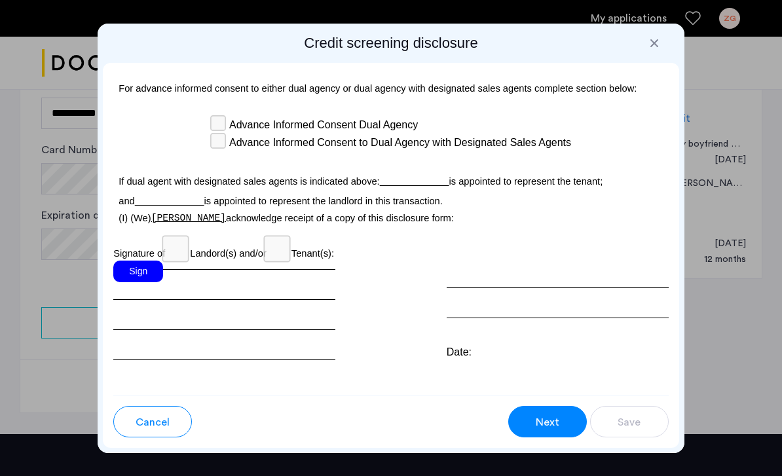
scroll to position [4350, 0]
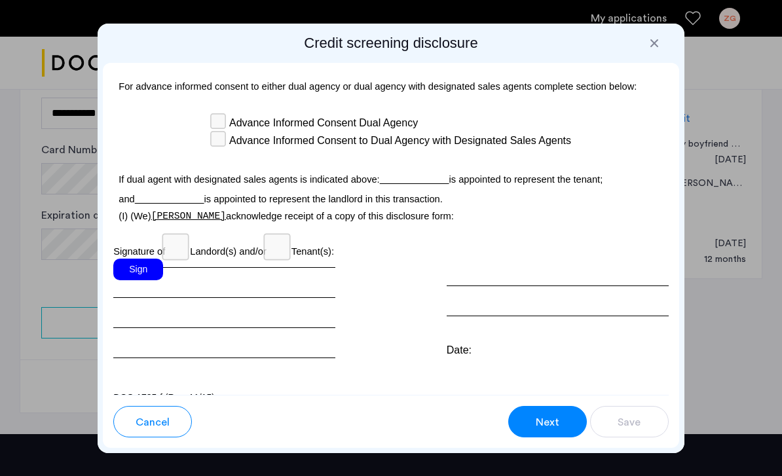
click at [143, 259] on div "Sign" at bounding box center [138, 270] width 50 height 22
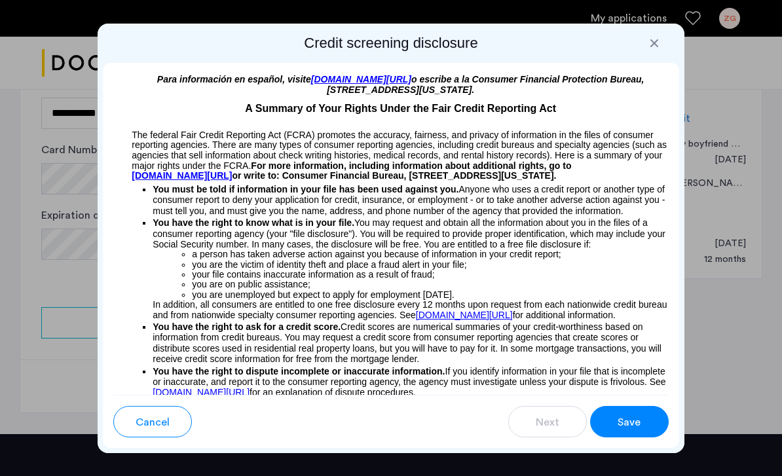
scroll to position [0, 0]
click at [634, 420] on span "Save" at bounding box center [629, 423] width 23 height 16
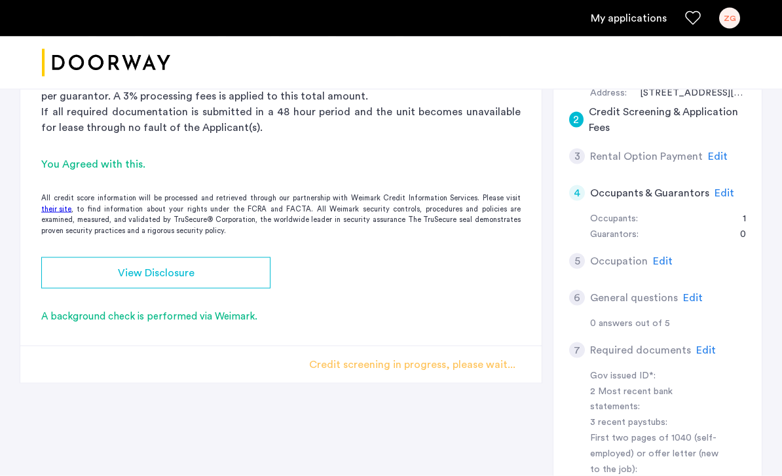
scroll to position [183, 0]
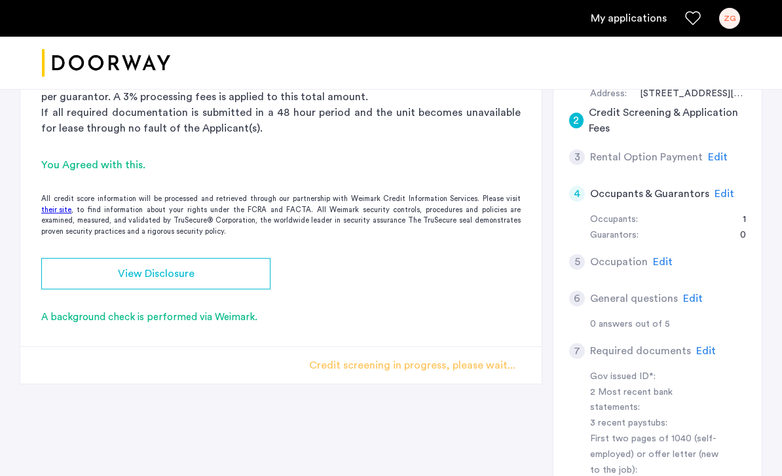
click at [710, 153] on span "Edit" at bounding box center [718, 157] width 20 height 10
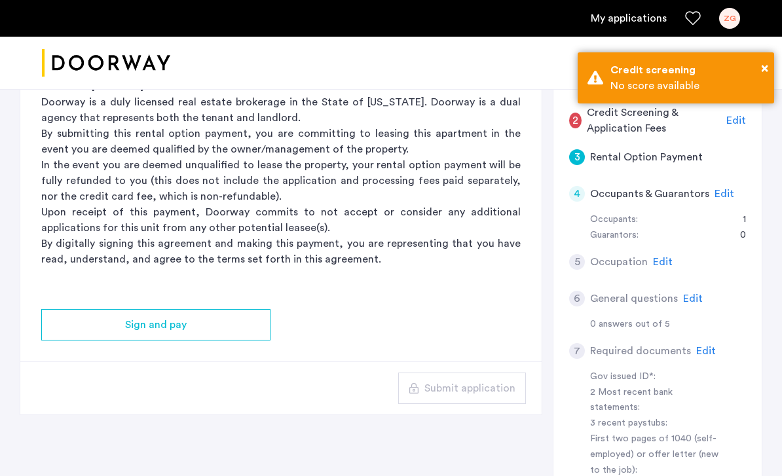
scroll to position [0, 0]
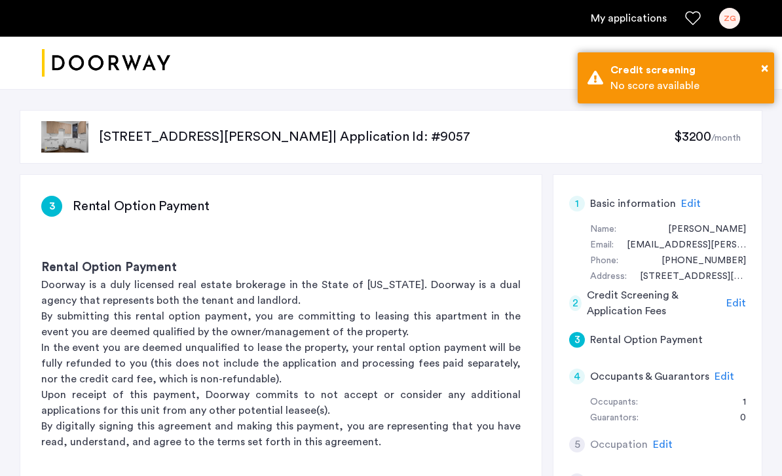
click at [765, 72] on span "×" at bounding box center [764, 68] width 7 height 13
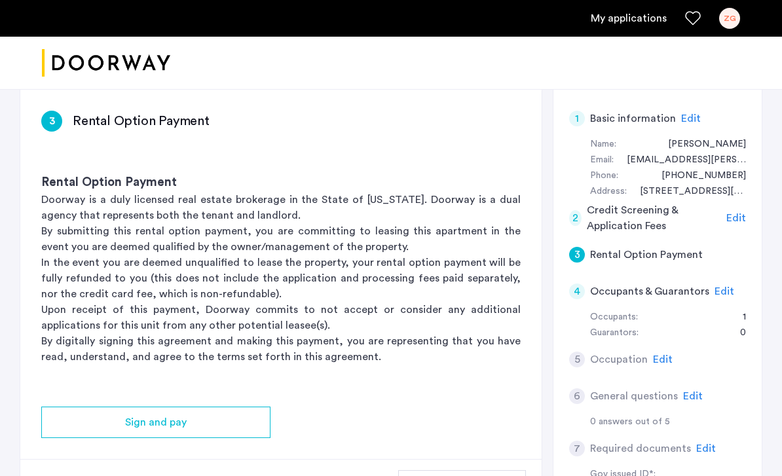
scroll to position [85, 0]
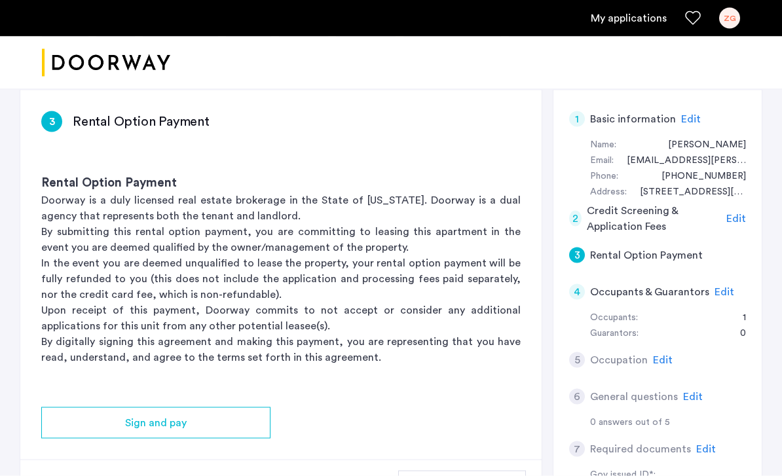
click at [679, 220] on h5 "Credit Screening & Application Fees" at bounding box center [654, 218] width 134 height 31
click at [641, 212] on h5 "Credit Screening & Application Fees" at bounding box center [654, 218] width 134 height 31
click at [739, 223] on div "Edit" at bounding box center [737, 219] width 20 height 16
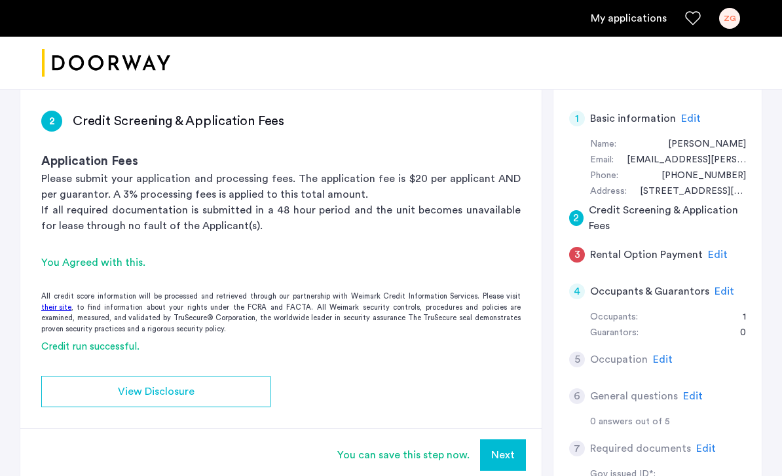
scroll to position [104, 0]
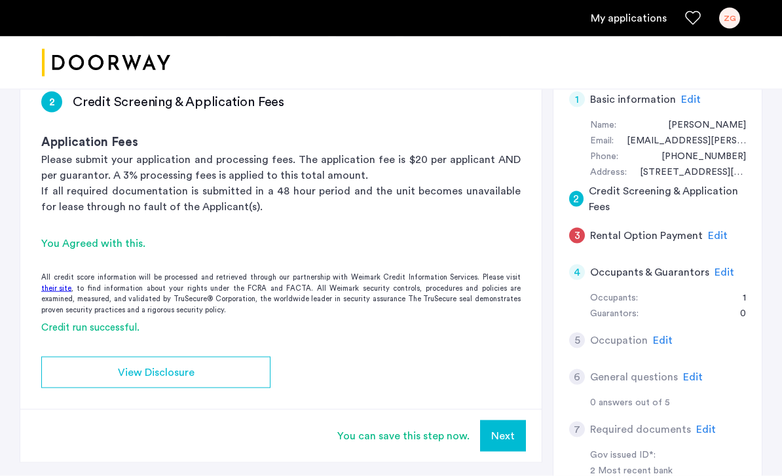
click at [503, 434] on button "Next" at bounding box center [503, 436] width 46 height 31
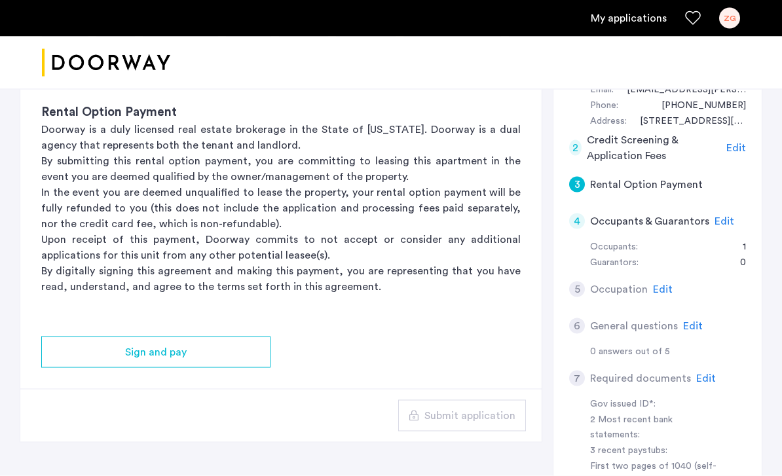
scroll to position [156, 0]
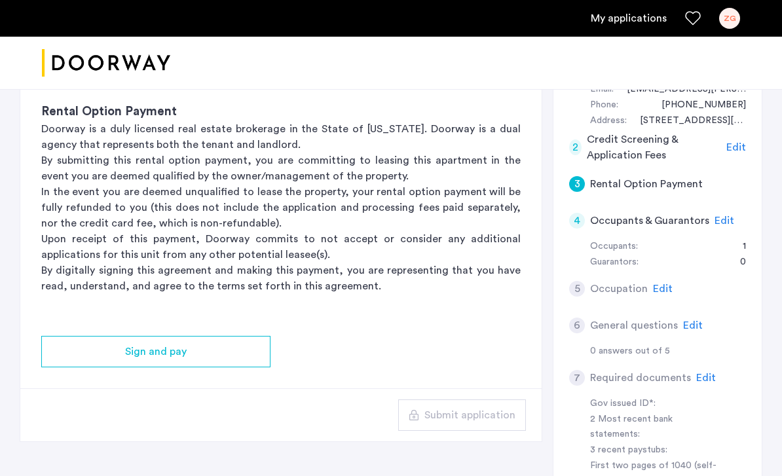
click at [653, 287] on span "Edit" at bounding box center [663, 289] width 20 height 10
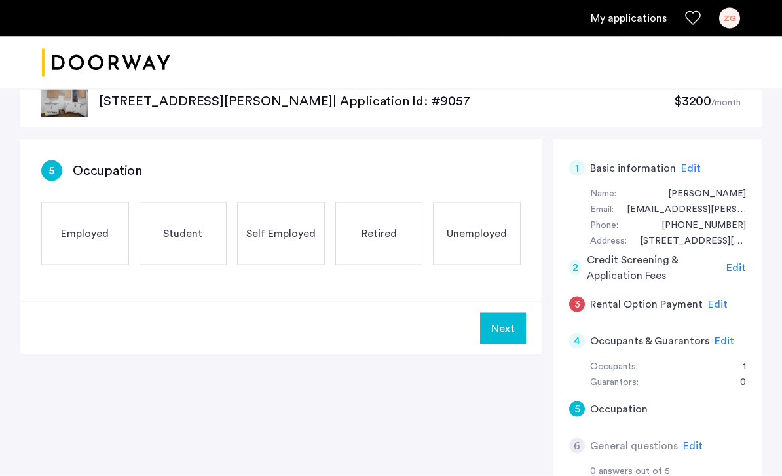
scroll to position [37, 0]
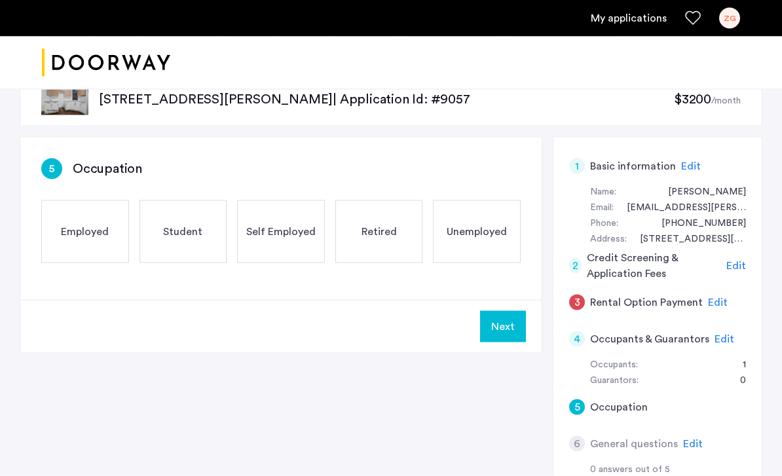
click at [92, 220] on div "Employed" at bounding box center [85, 232] width 88 height 63
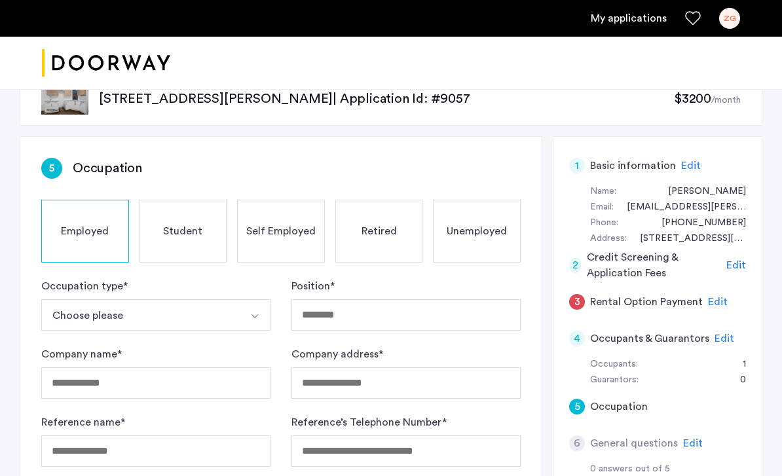
click at [234, 318] on button "Choose please" at bounding box center [140, 314] width 199 height 31
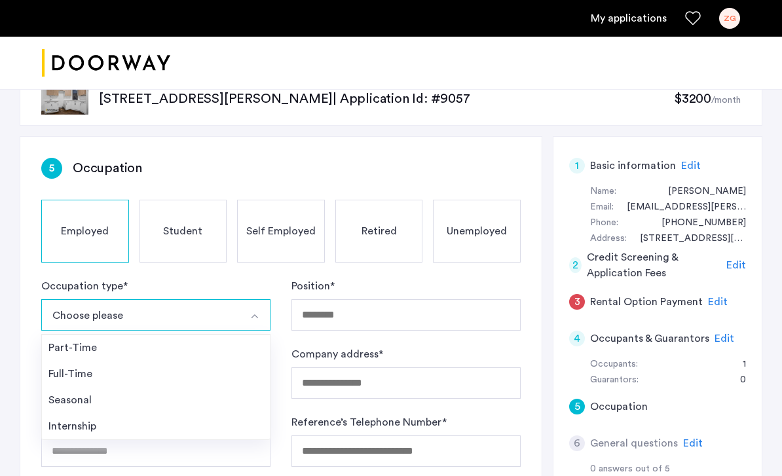
click at [124, 371] on div "Full-Time" at bounding box center [155, 374] width 215 height 16
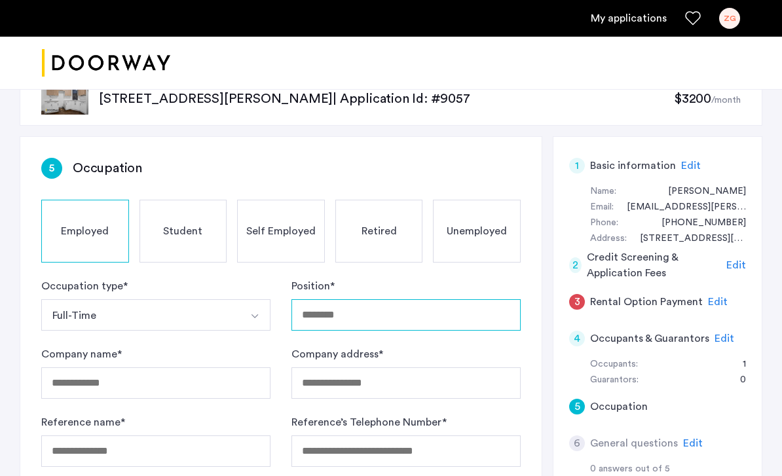
click at [369, 330] on input "Position *" at bounding box center [406, 314] width 229 height 31
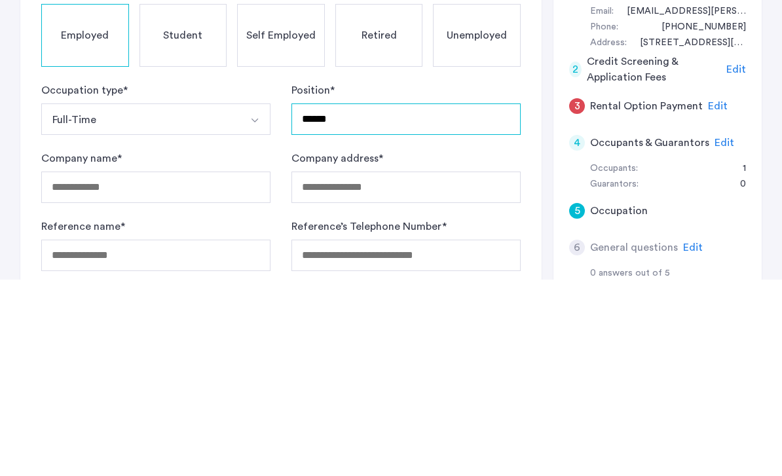
type input "******"
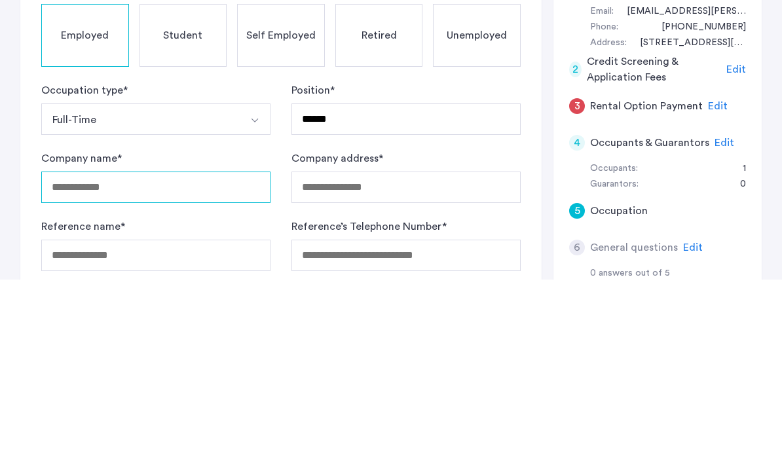
click at [94, 368] on input "Company name *" at bounding box center [155, 383] width 229 height 31
type input "**********"
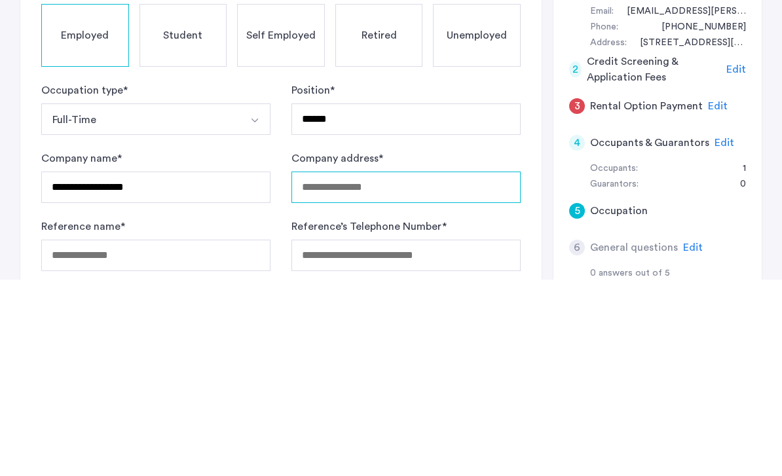
click at [419, 368] on input "Company address *" at bounding box center [406, 383] width 229 height 31
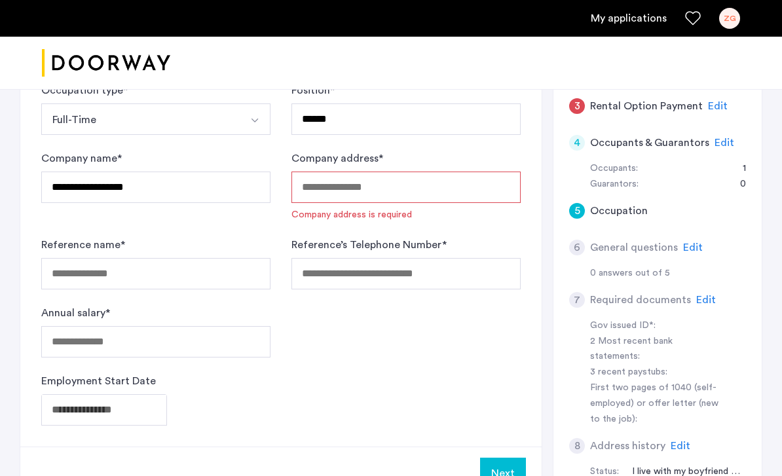
scroll to position [235, 0]
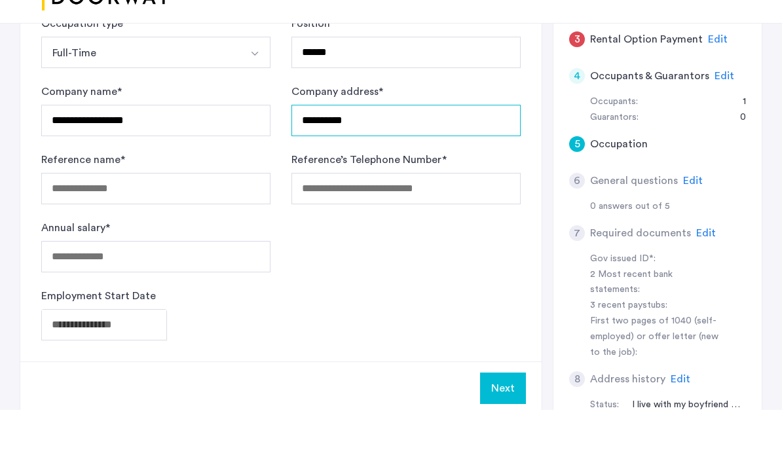
type input "**********"
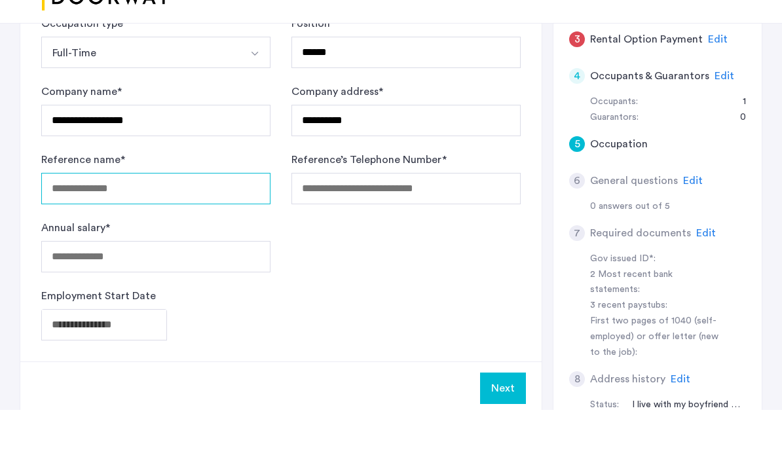
click at [218, 239] on input "Reference name *" at bounding box center [155, 254] width 229 height 31
type input "**********"
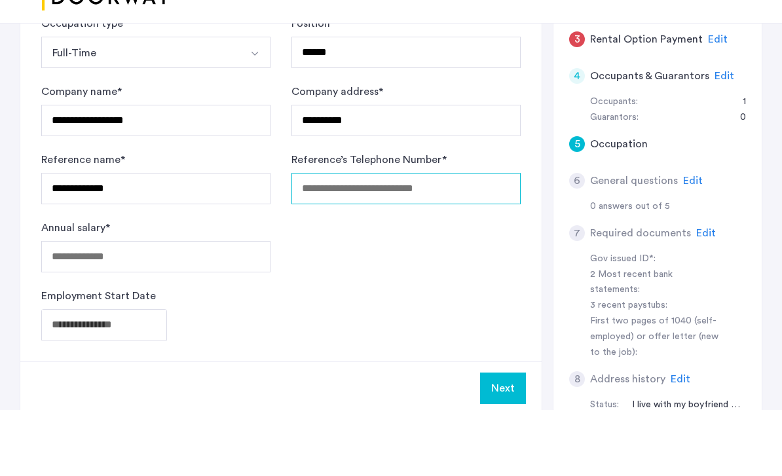
click at [442, 239] on input "Reference’s Telephone Number *" at bounding box center [406, 254] width 229 height 31
type input "**********"
click at [140, 103] on button "Full-Time" at bounding box center [140, 118] width 199 height 31
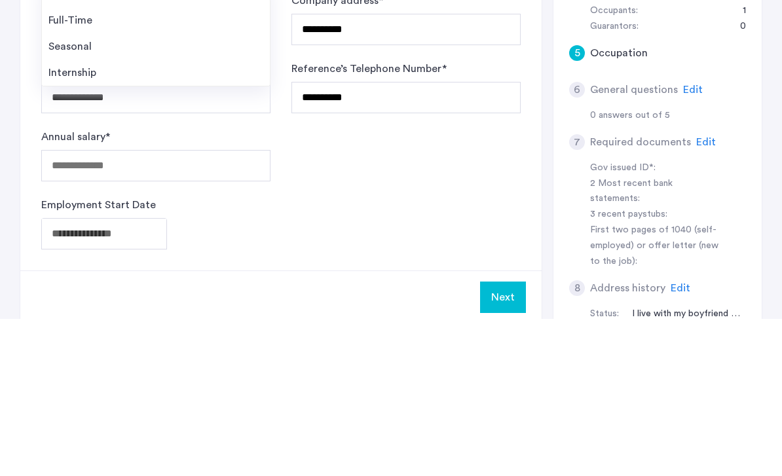
click at [449, 156] on form "**********" at bounding box center [281, 244] width 480 height 325
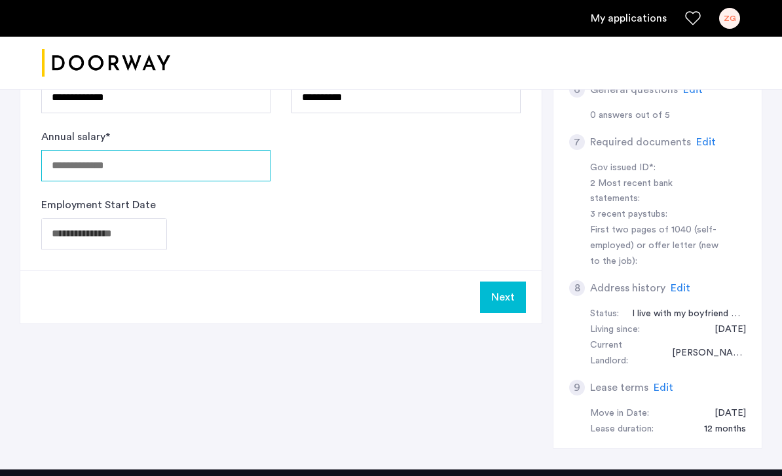
click at [212, 168] on input "Annual salary *" at bounding box center [155, 165] width 229 height 31
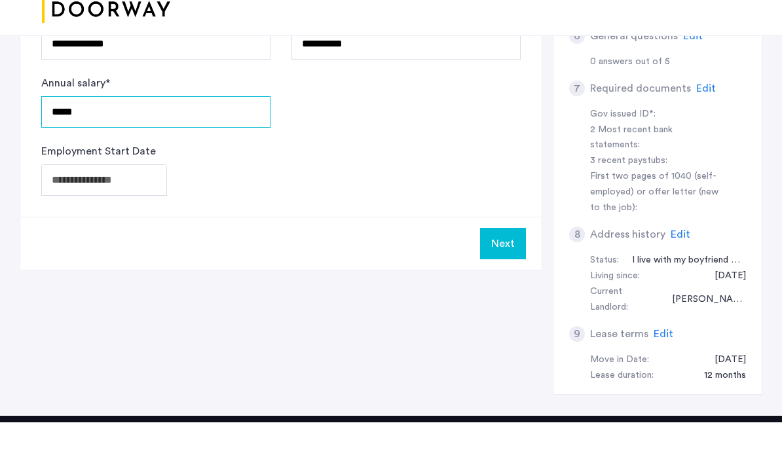
type input "*****"
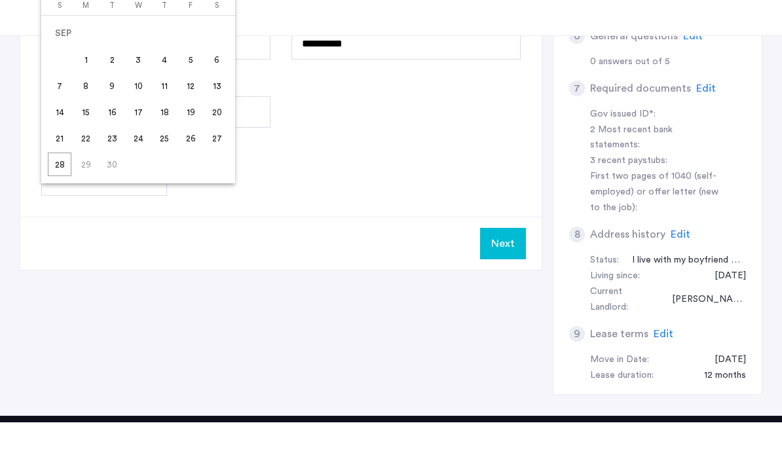
scroll to position [446, 0]
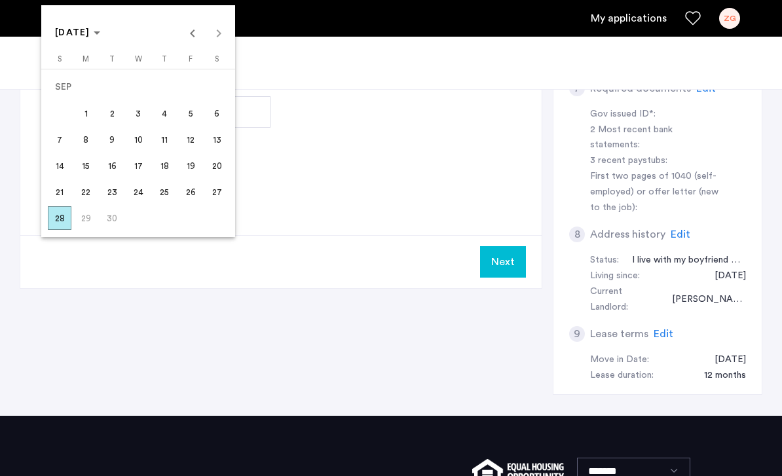
click at [193, 46] on span "Previous month" at bounding box center [193, 33] width 26 height 26
click at [146, 178] on span "20" at bounding box center [138, 166] width 24 height 24
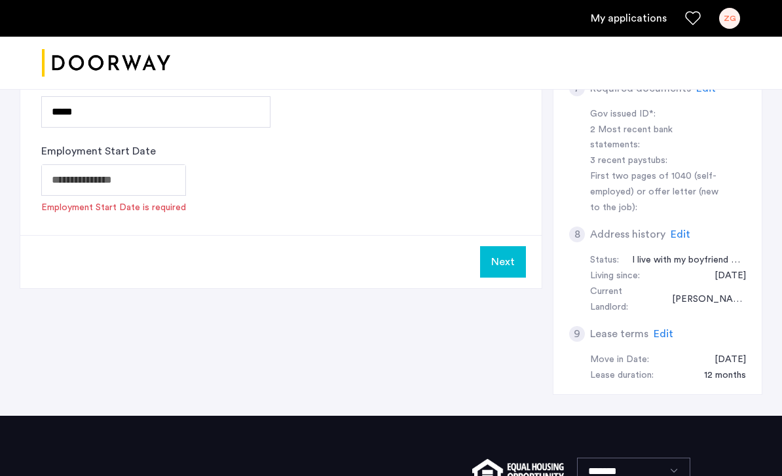
type input "**********"
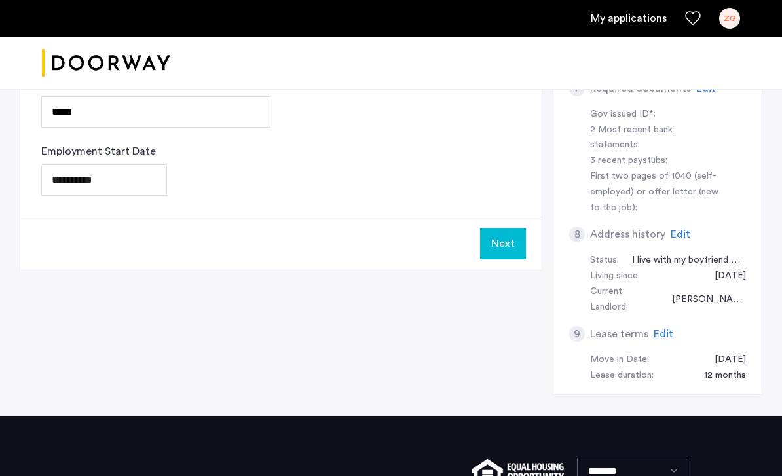
click at [512, 236] on button "Next" at bounding box center [503, 243] width 46 height 31
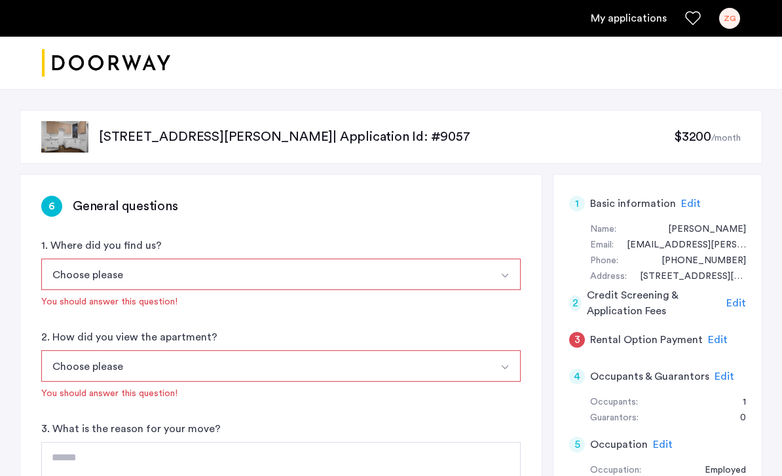
click at [437, 286] on button "Choose please" at bounding box center [265, 274] width 449 height 31
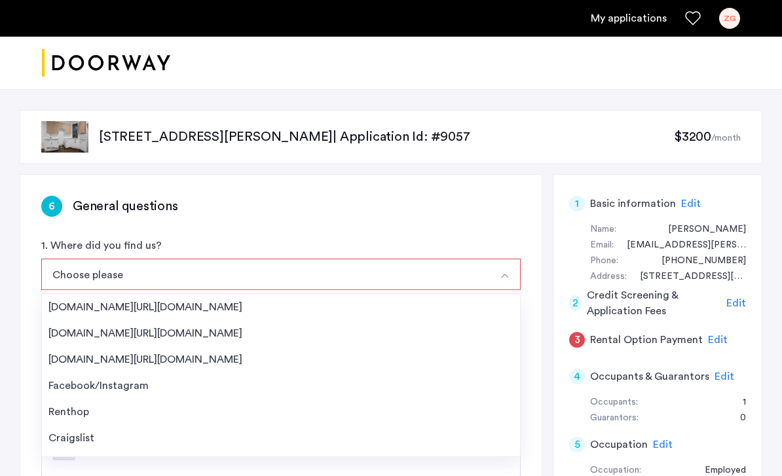
click at [180, 307] on div "[DOMAIN_NAME][URL][DOMAIN_NAME]" at bounding box center [280, 307] width 465 height 16
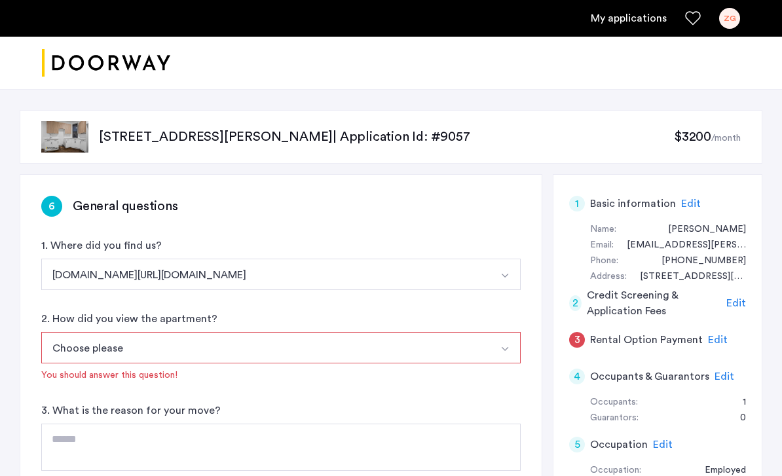
click at [497, 345] on button "Select option" at bounding box center [504, 347] width 31 height 31
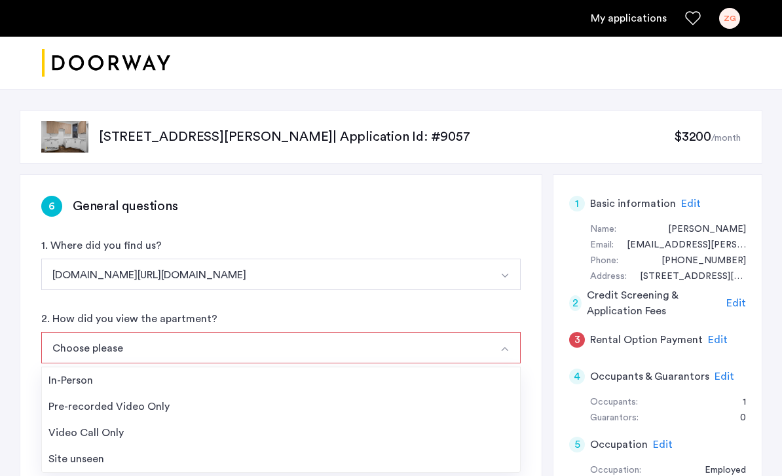
click at [69, 379] on div "In-Person" at bounding box center [280, 381] width 465 height 16
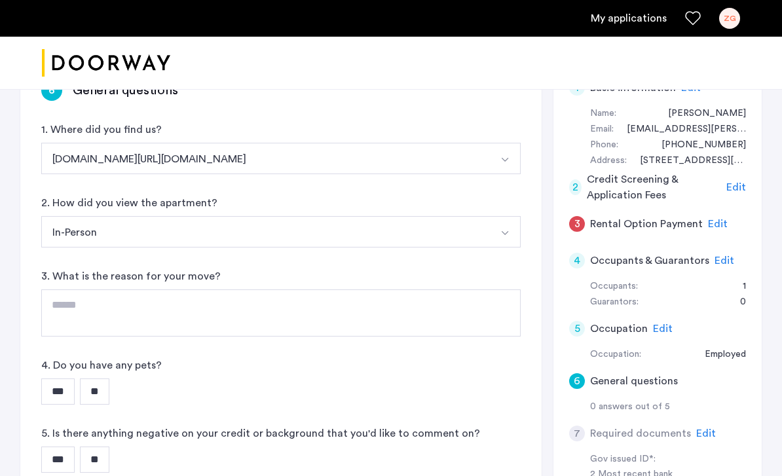
scroll to position [115, 0]
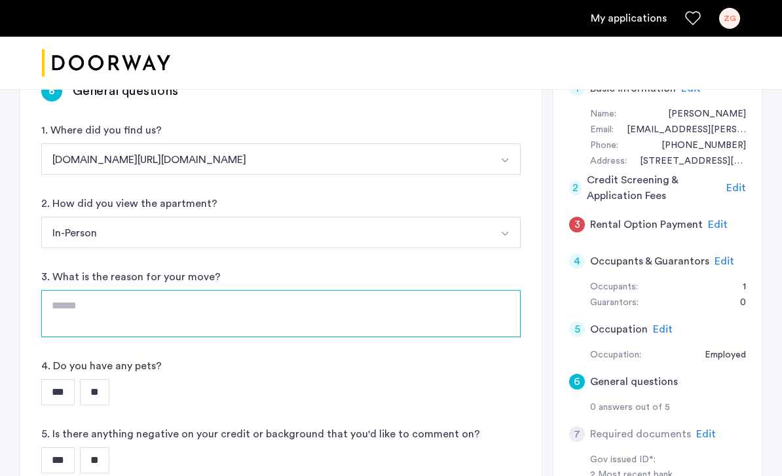
click at [389, 309] on textarea at bounding box center [281, 313] width 480 height 47
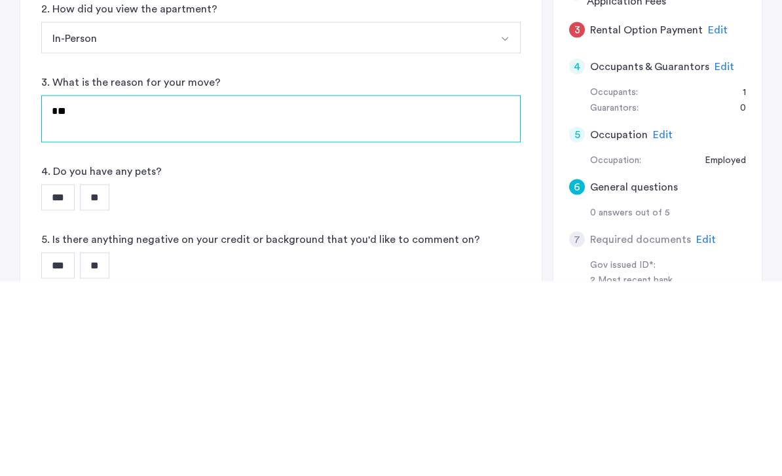
type textarea "*"
click at [223, 290] on textarea "**********" at bounding box center [281, 313] width 480 height 47
click at [198, 290] on textarea "**********" at bounding box center [281, 313] width 480 height 47
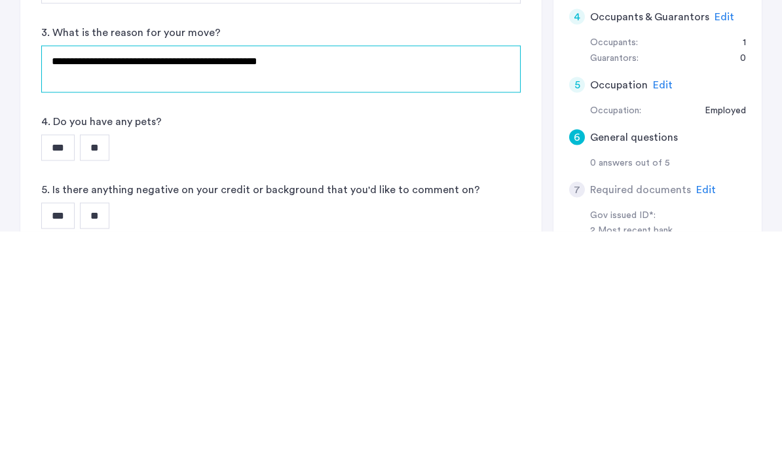
type textarea "**********"
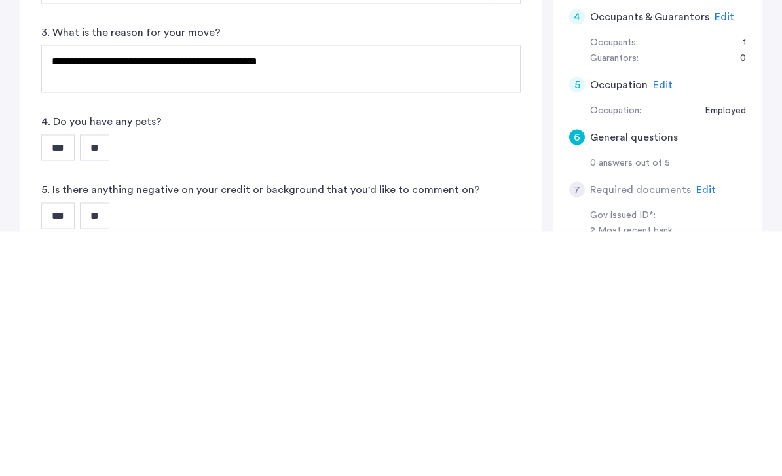
click at [94, 379] on input "**" at bounding box center [94, 392] width 29 height 26
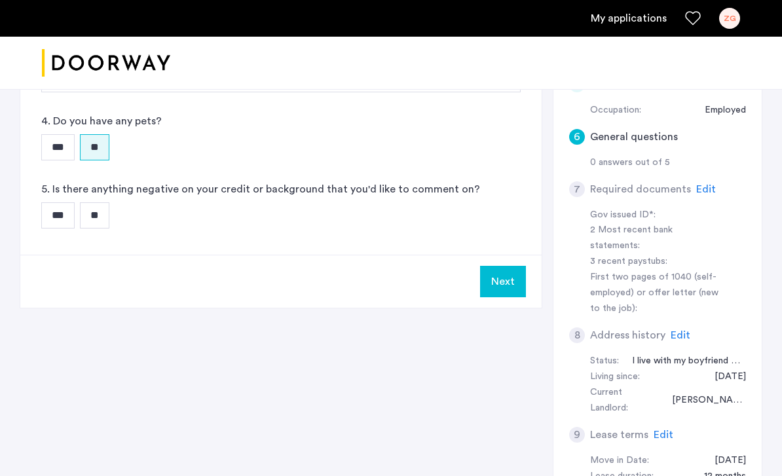
click at [99, 218] on input "**" at bounding box center [94, 215] width 29 height 26
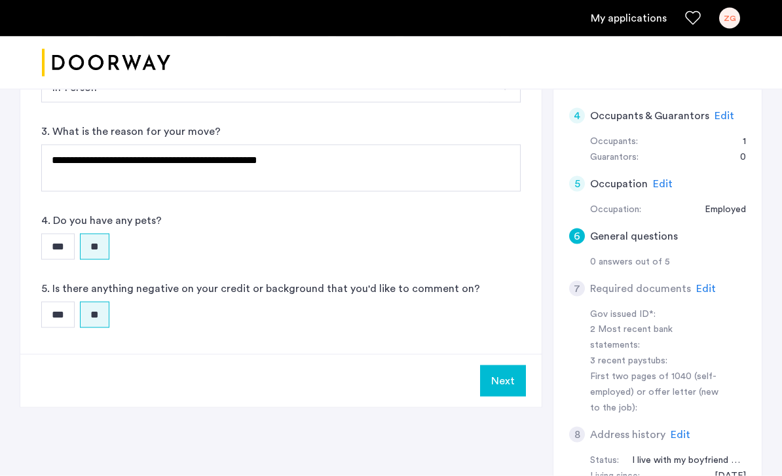
scroll to position [261, 0]
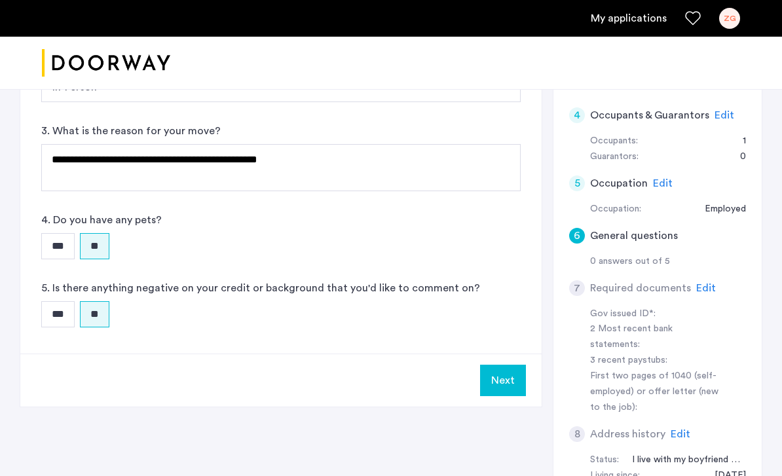
click at [508, 385] on button "Next" at bounding box center [503, 380] width 46 height 31
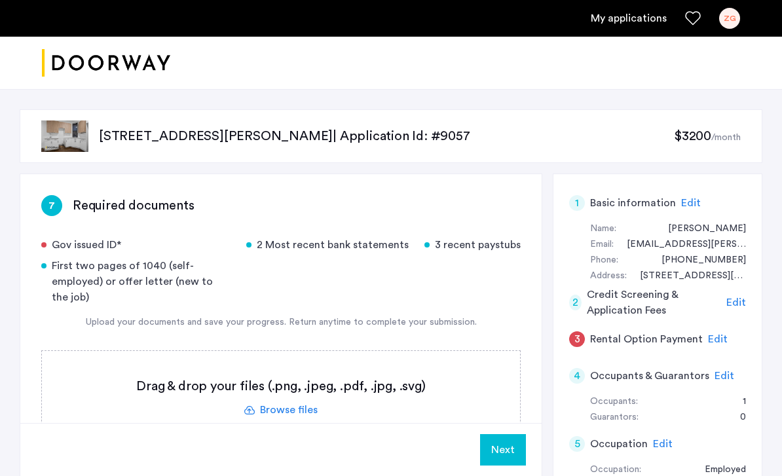
scroll to position [13, 0]
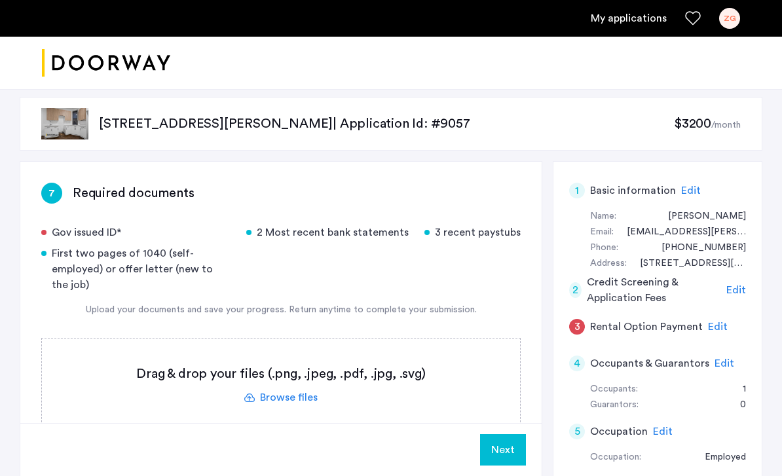
click at [288, 387] on label at bounding box center [281, 385] width 478 height 93
click at [0, 0] on input "file" at bounding box center [0, 0] width 0 height 0
click at [277, 381] on label at bounding box center [281, 385] width 478 height 93
click at [0, 0] on input "file" at bounding box center [0, 0] width 0 height 0
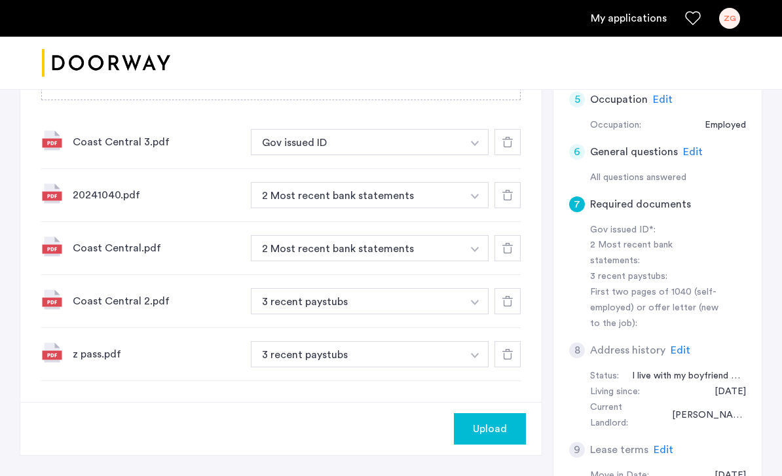
scroll to position [345, 0]
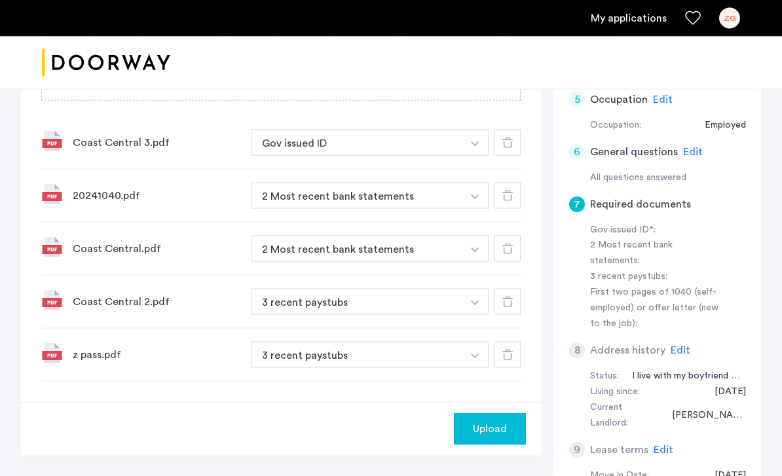
click at [505, 350] on use at bounding box center [508, 355] width 10 height 10
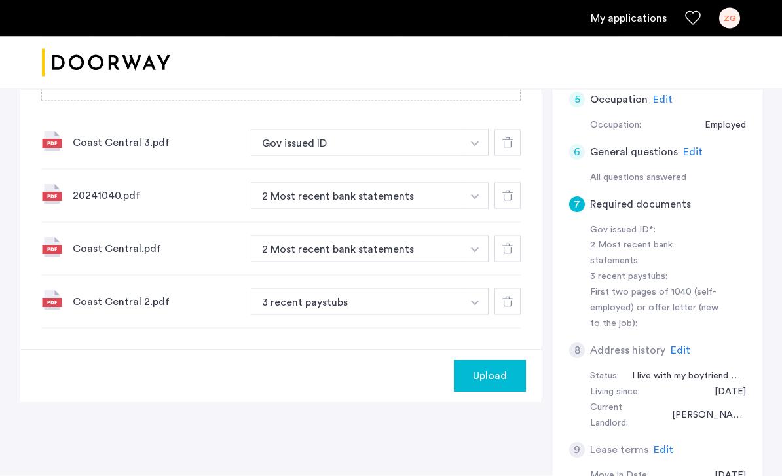
scroll to position [345, 0]
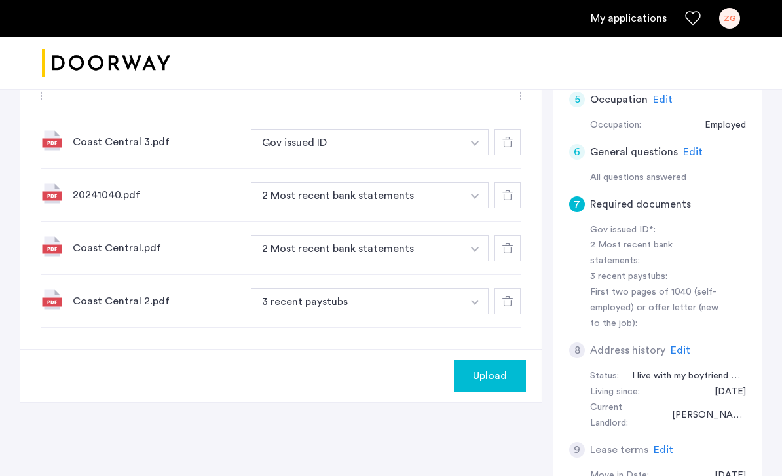
click at [502, 297] on div at bounding box center [508, 301] width 26 height 26
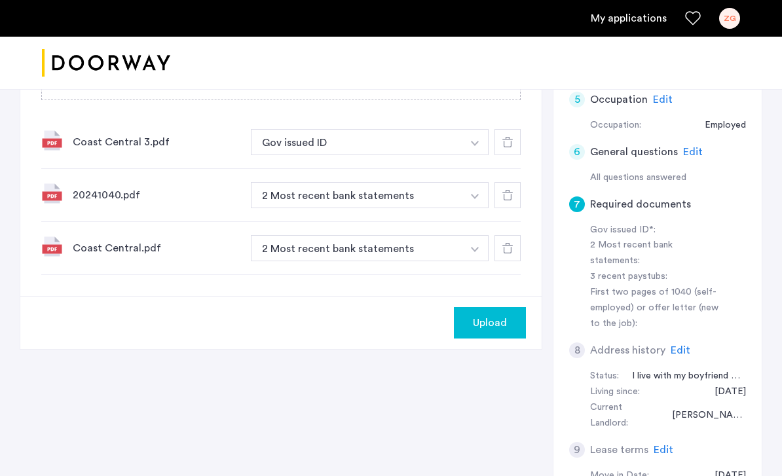
click at [508, 243] on icon at bounding box center [508, 248] width 10 height 10
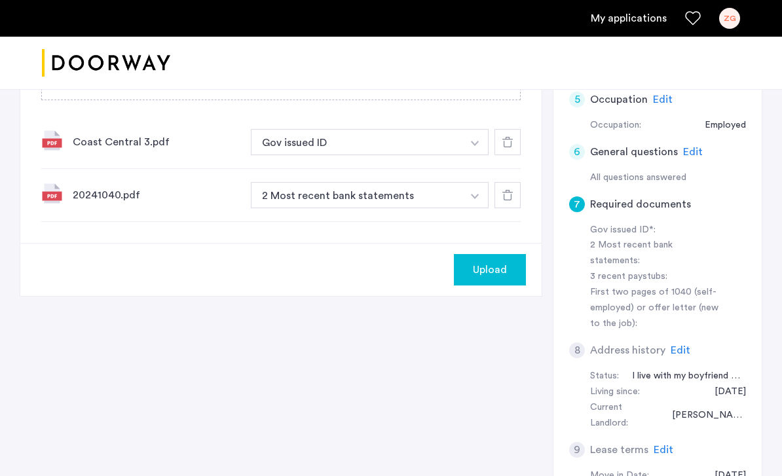
click at [509, 190] on use at bounding box center [508, 195] width 10 height 10
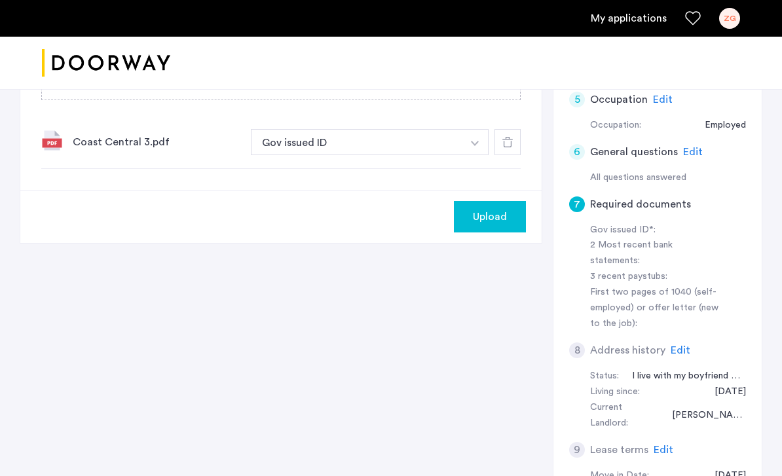
click at [510, 137] on icon at bounding box center [508, 142] width 10 height 10
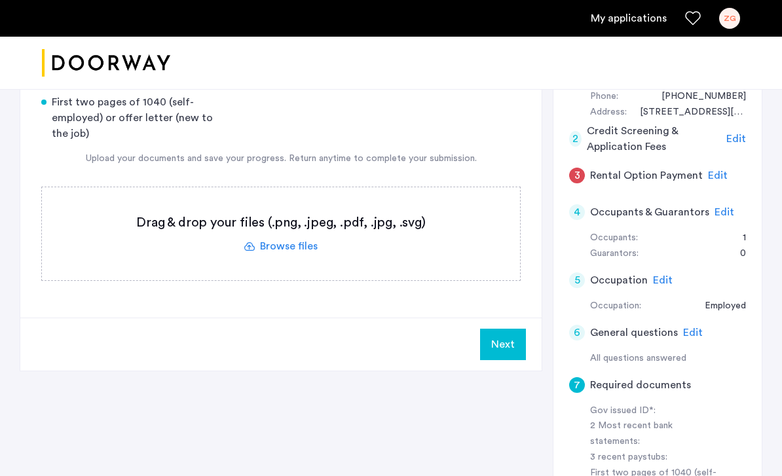
scroll to position [161, 0]
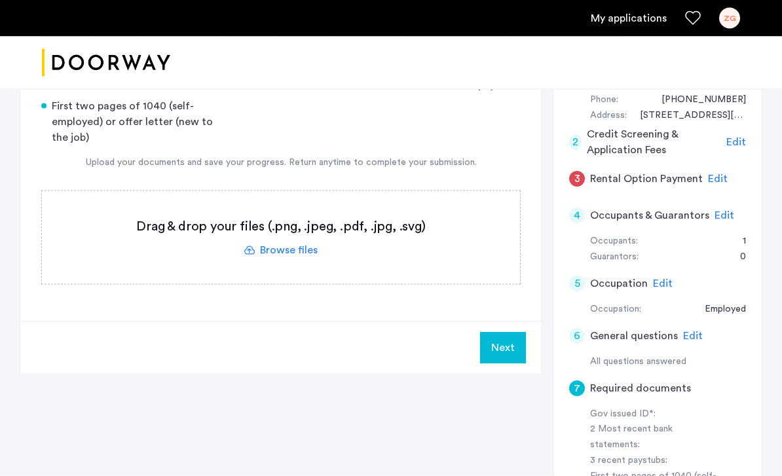
click at [421, 219] on label at bounding box center [281, 237] width 478 height 93
click at [0, 0] on input "file" at bounding box center [0, 0] width 0 height 0
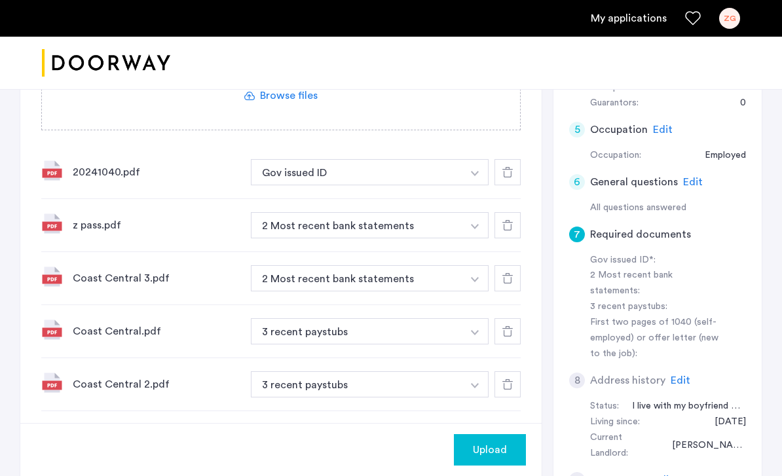
scroll to position [317, 0]
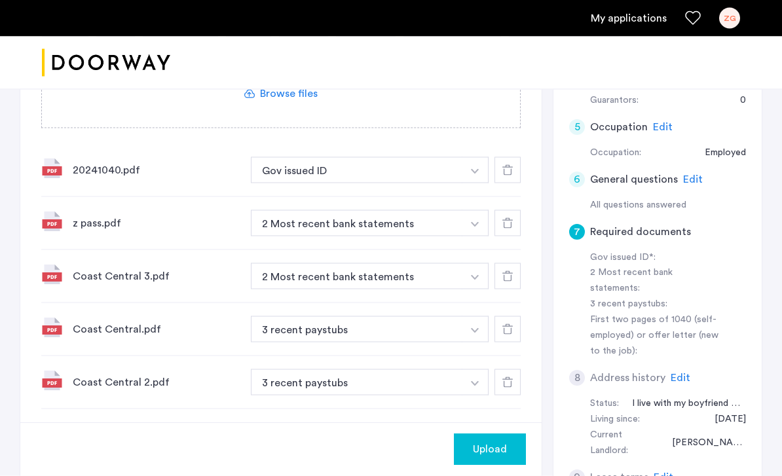
click at [472, 222] on img "button" at bounding box center [475, 224] width 8 height 5
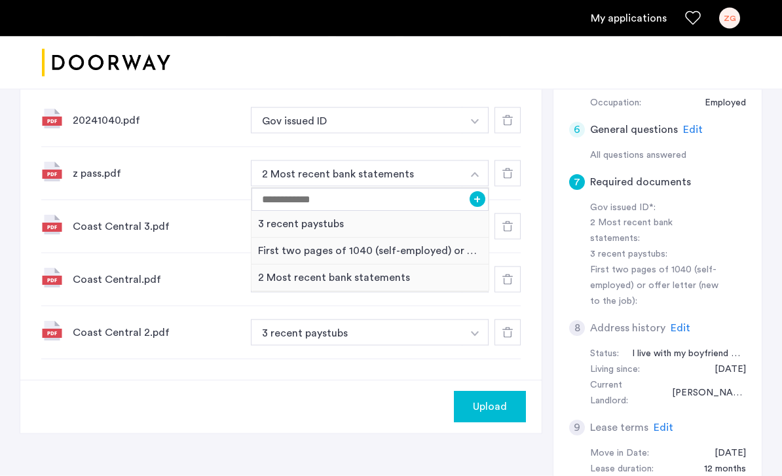
click at [459, 107] on button "Gov issued ID" at bounding box center [357, 120] width 212 height 26
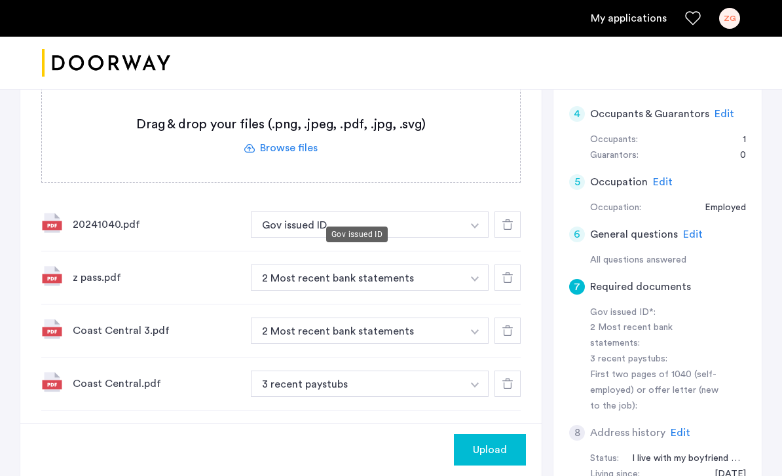
scroll to position [264, 0]
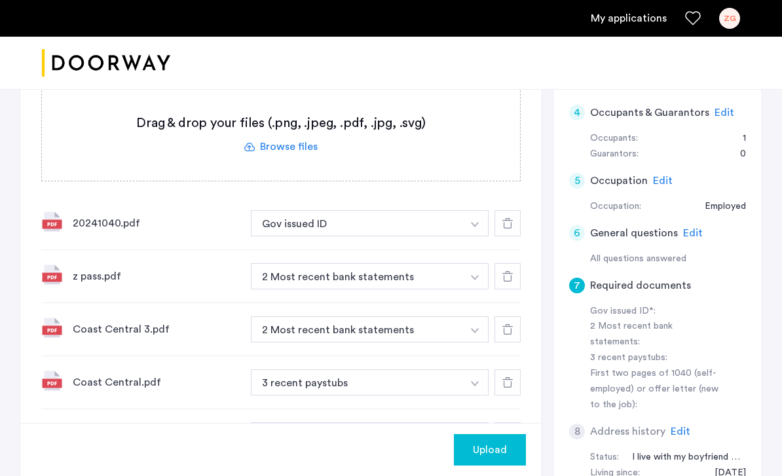
click at [478, 222] on img "button" at bounding box center [475, 224] width 8 height 5
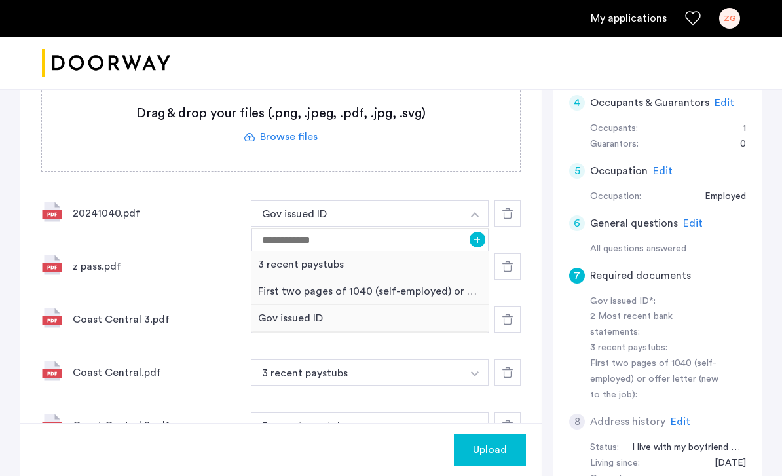
scroll to position [273, 0]
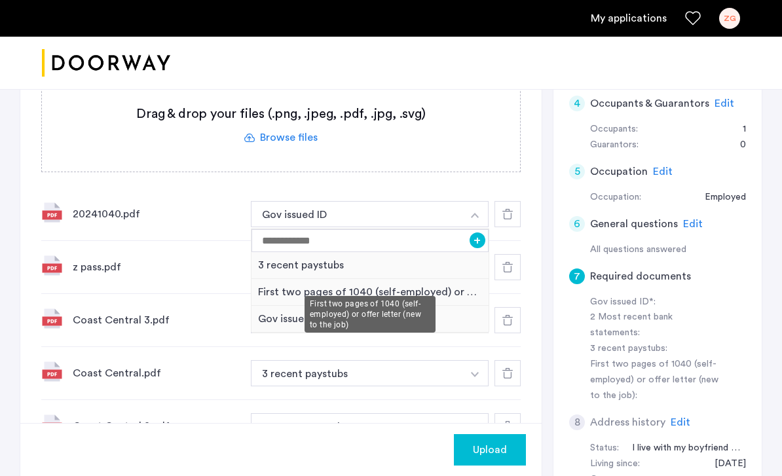
click at [350, 279] on div "First two pages of 1040 (self-employed) or offer letter (new to the job)" at bounding box center [370, 292] width 237 height 27
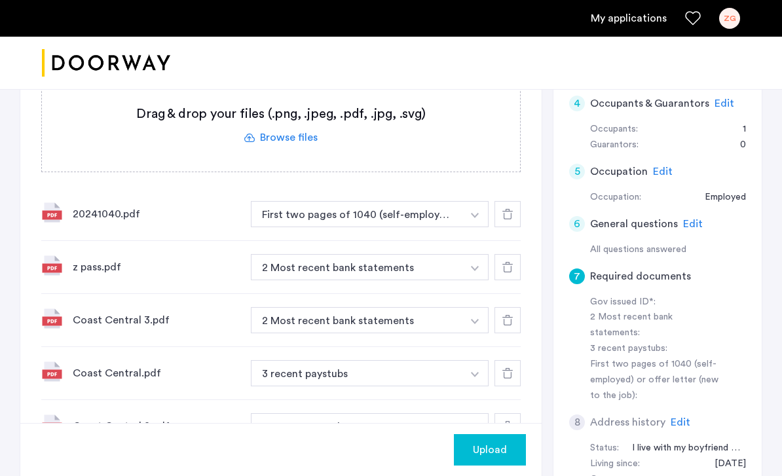
click at [471, 266] on img "button" at bounding box center [475, 268] width 8 height 5
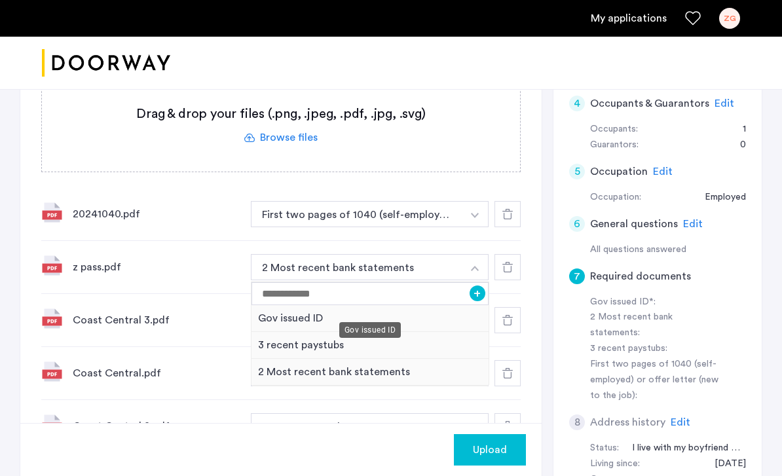
click at [427, 305] on div "Gov issued ID" at bounding box center [370, 318] width 237 height 27
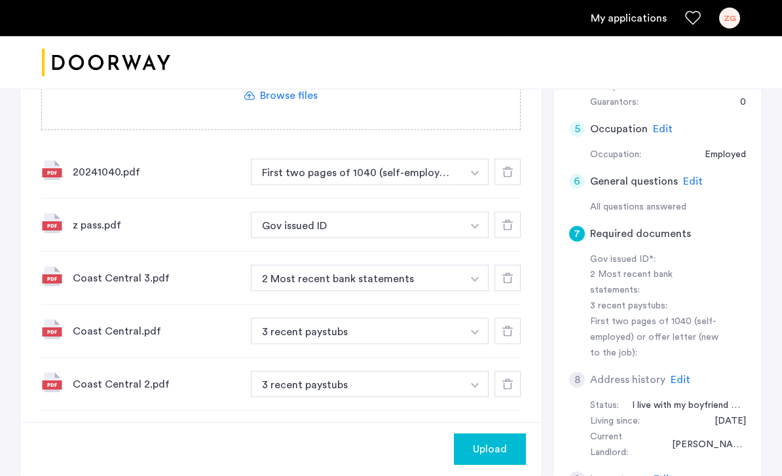
scroll to position [316, 0]
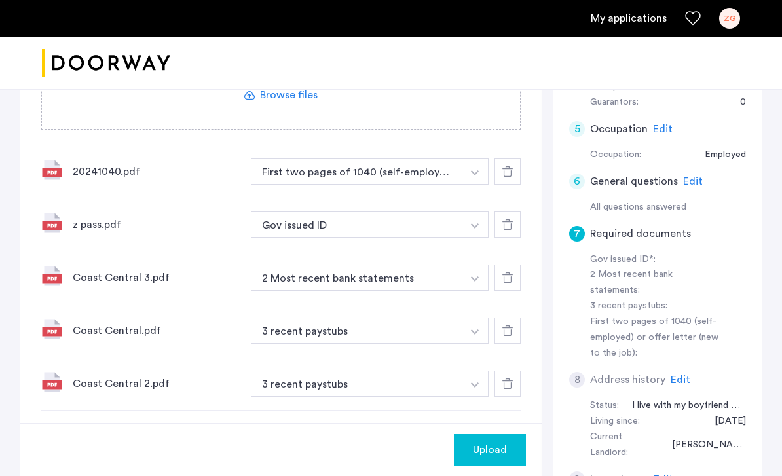
click at [442, 265] on button "2 Most recent bank statements" at bounding box center [357, 278] width 212 height 26
click at [447, 319] on button "3 recent paystubs" at bounding box center [357, 331] width 212 height 26
click at [433, 318] on button "3 recent paystubs" at bounding box center [357, 331] width 212 height 26
click at [472, 330] on img "button" at bounding box center [475, 332] width 8 height 5
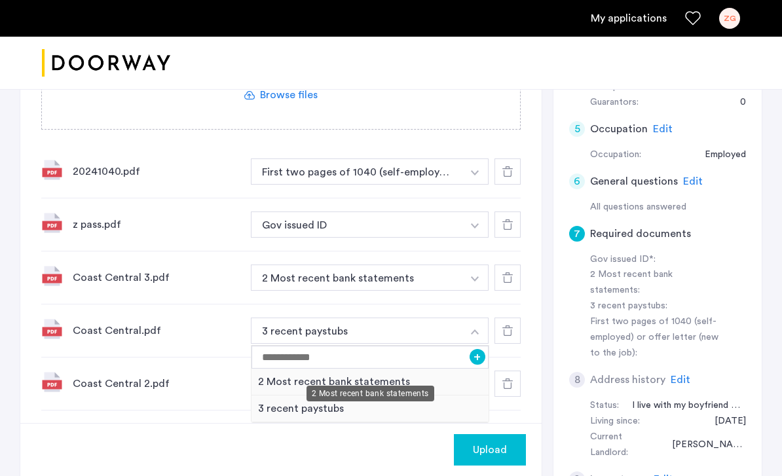
click at [428, 369] on div "2 Most recent bank statements" at bounding box center [370, 382] width 237 height 27
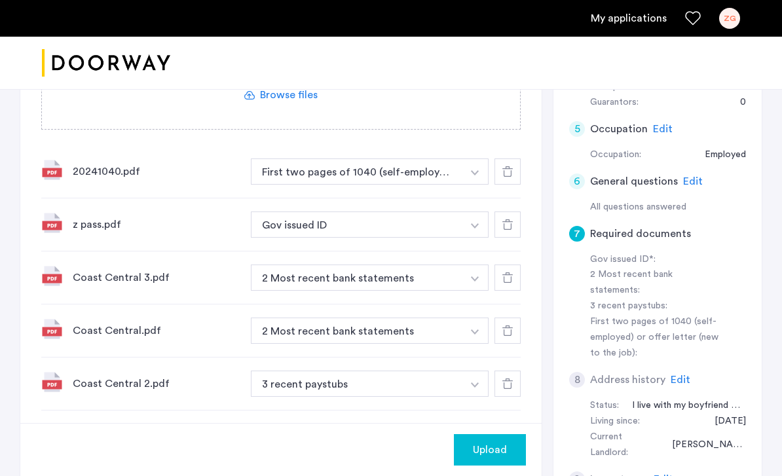
click at [470, 372] on button "button" at bounding box center [475, 384] width 27 height 26
click at [421, 456] on div "Upload" at bounding box center [281, 449] width 522 height 53
click at [503, 166] on icon at bounding box center [508, 171] width 10 height 10
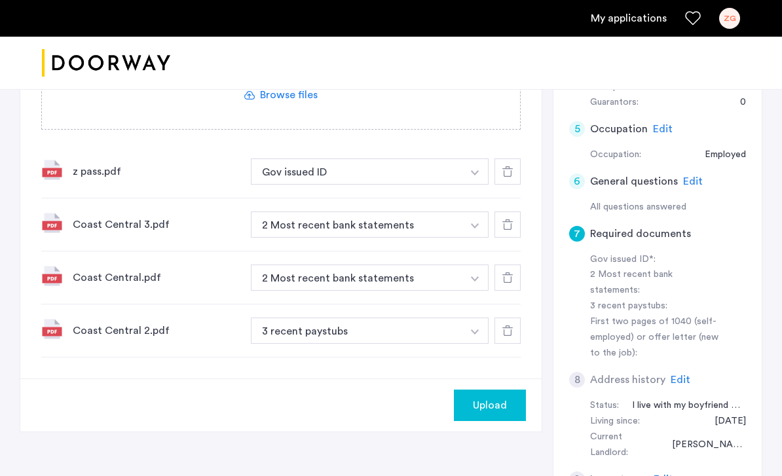
click at [504, 220] on icon at bounding box center [508, 225] width 10 height 10
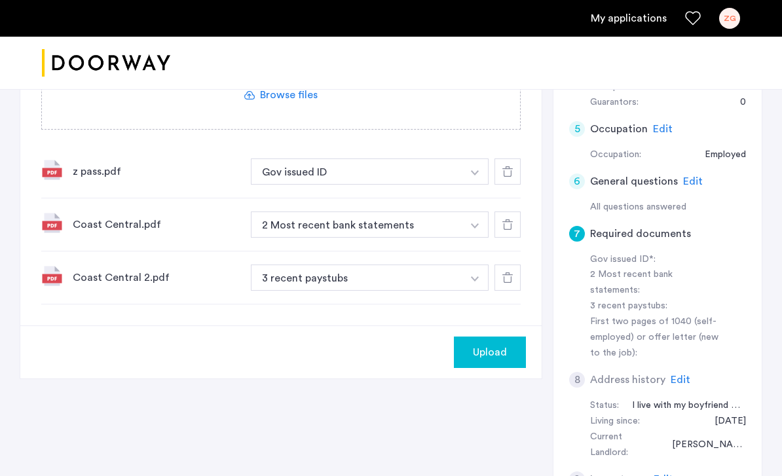
click at [503, 220] on icon at bounding box center [508, 225] width 10 height 10
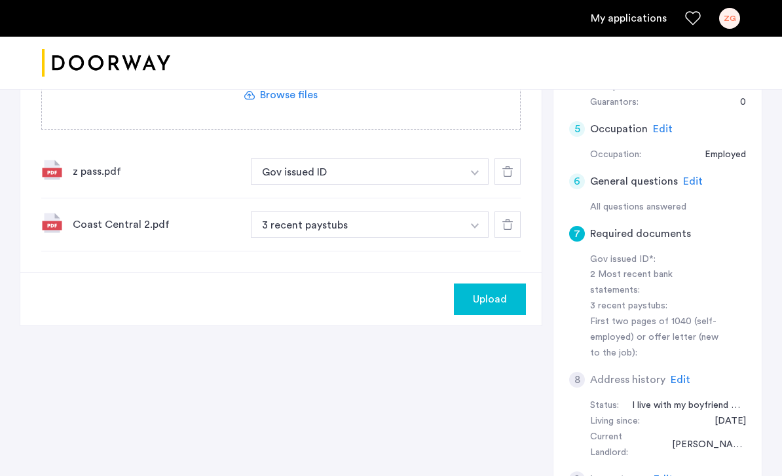
click at [507, 220] on icon at bounding box center [508, 225] width 10 height 10
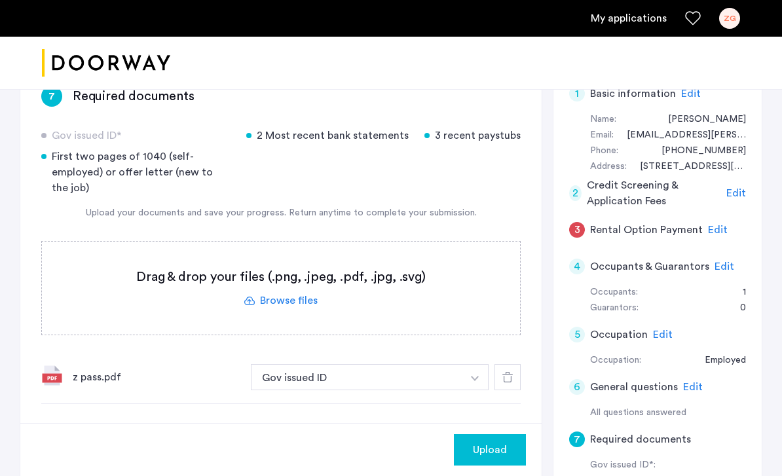
scroll to position [109, 0]
click at [463, 286] on label at bounding box center [281, 288] width 478 height 93
click at [0, 0] on input "file" at bounding box center [0, 0] width 0 height 0
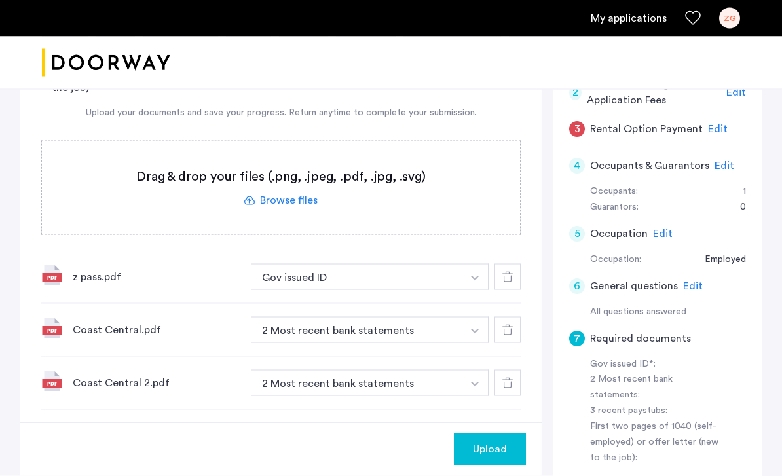
scroll to position [210, 0]
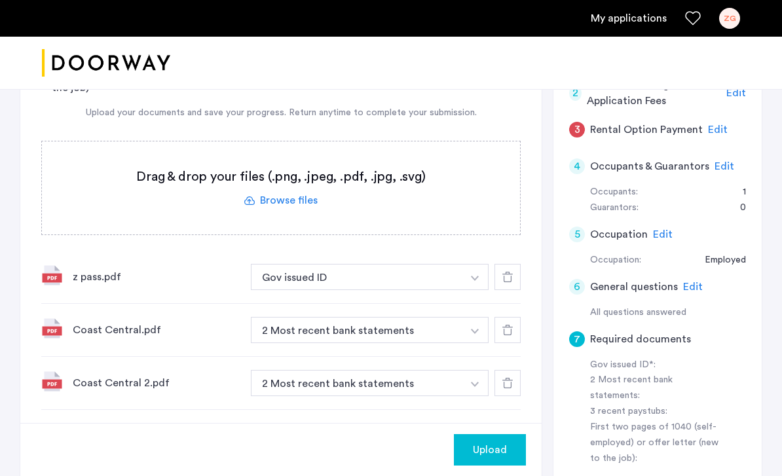
click at [358, 173] on label at bounding box center [281, 188] width 478 height 93
click at [0, 0] on input "file" at bounding box center [0, 0] width 0 height 0
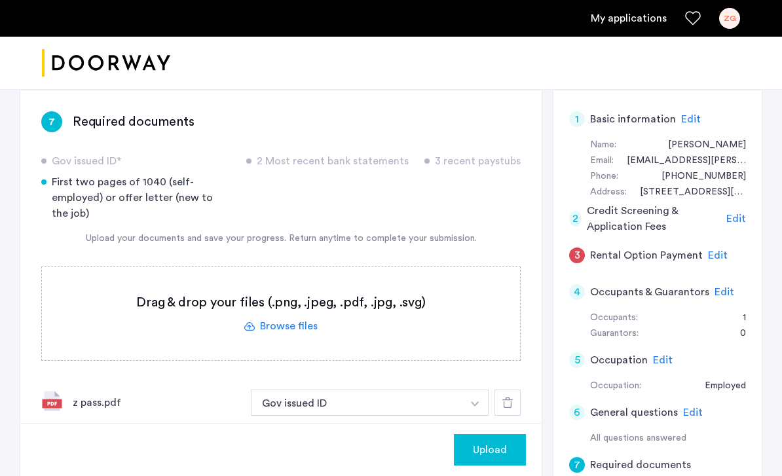
scroll to position [83, 0]
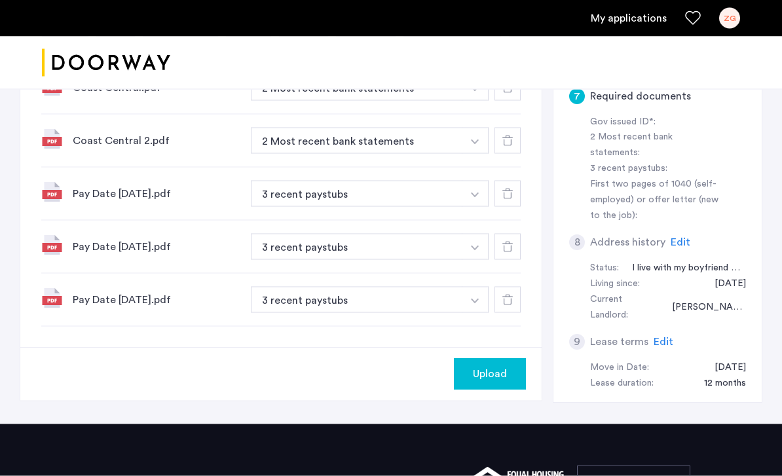
click at [495, 367] on span "Upload" at bounding box center [490, 375] width 34 height 16
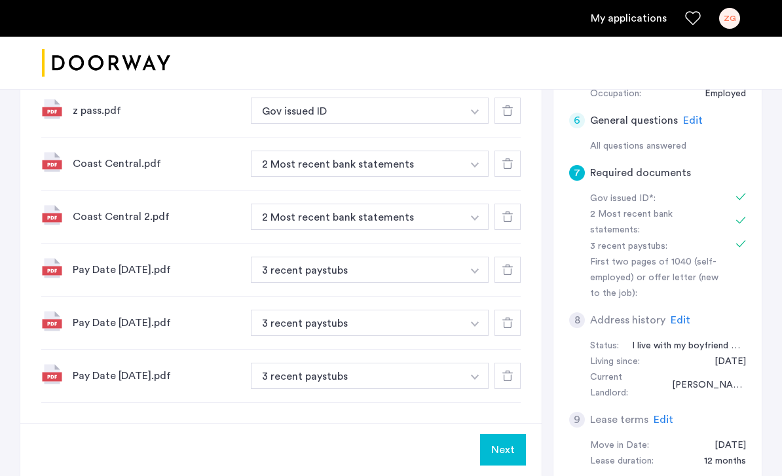
scroll to position [393, 0]
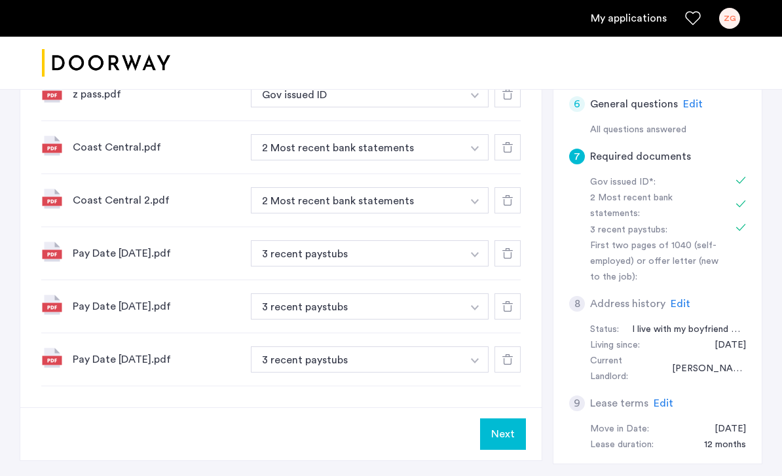
click at [503, 421] on button "Next" at bounding box center [503, 434] width 46 height 31
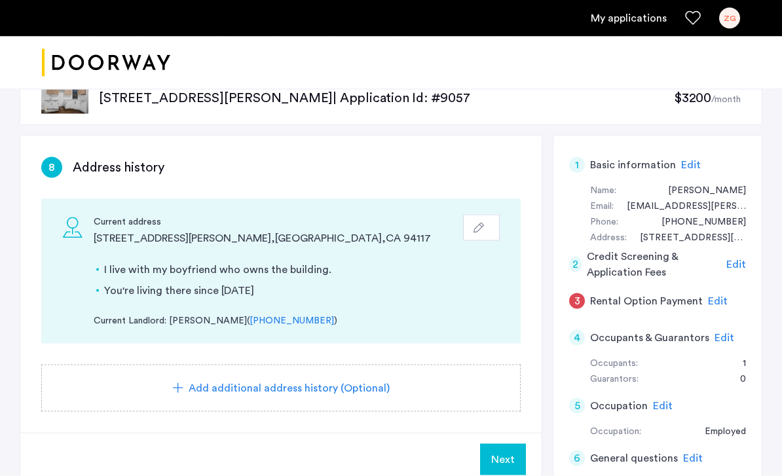
scroll to position [37, 0]
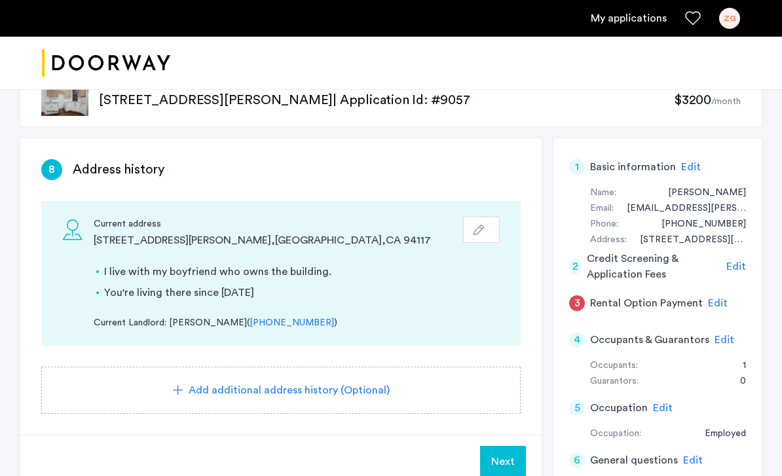
click at [494, 460] on span "Next" at bounding box center [503, 462] width 24 height 16
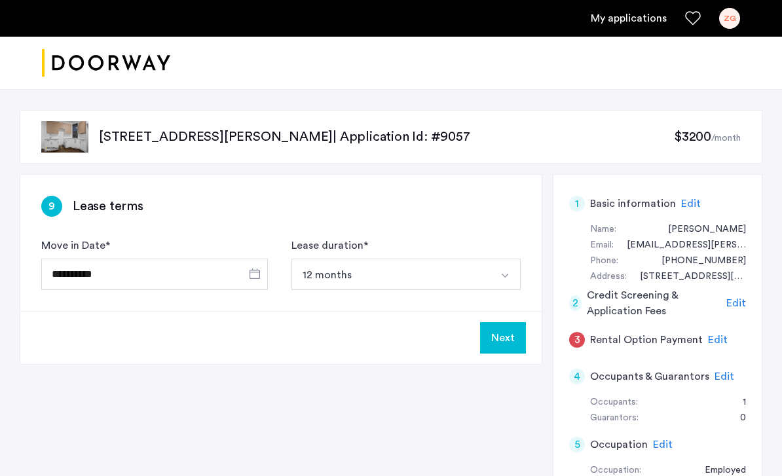
click at [516, 337] on button "Next" at bounding box center [503, 337] width 46 height 31
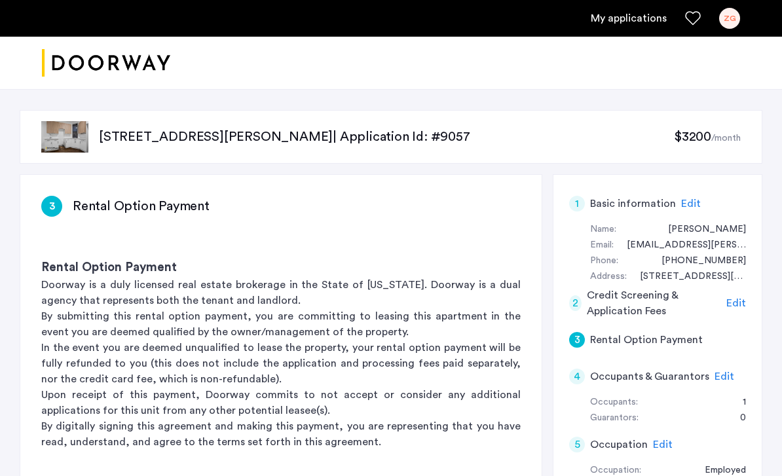
click at [717, 374] on span "Edit" at bounding box center [725, 377] width 20 height 10
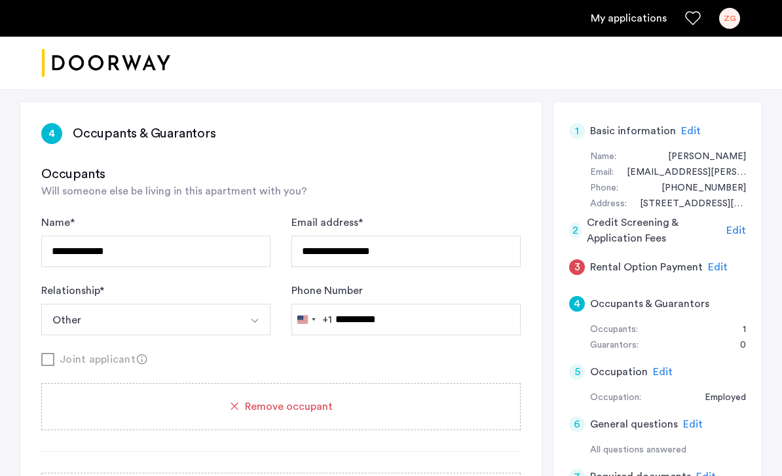
scroll to position [92, 0]
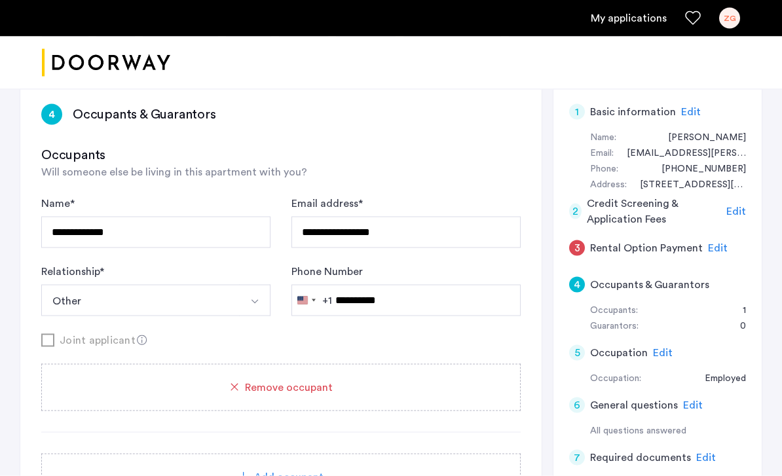
click at [132, 345] on div "Joint applicant" at bounding box center [281, 340] width 480 height 16
click at [143, 337] on icon at bounding box center [142, 340] width 10 height 10
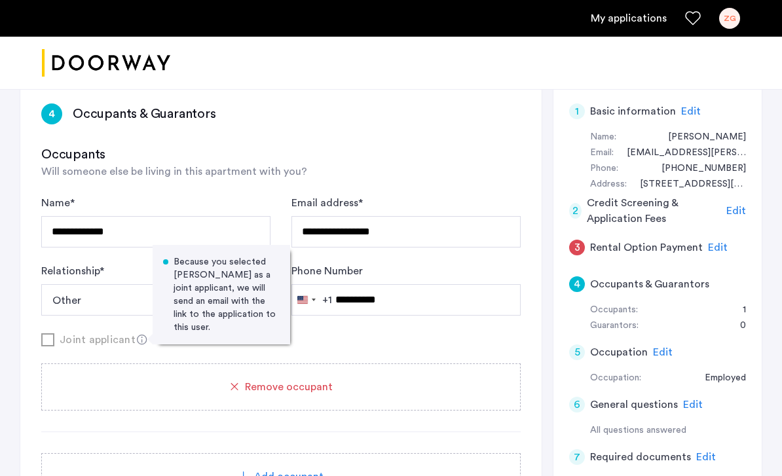
click at [144, 125] on div "**********" at bounding box center [281, 406] width 522 height 647
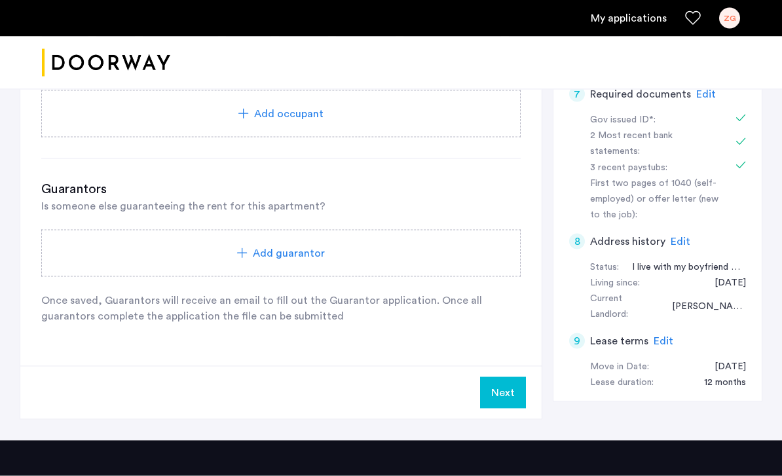
scroll to position [461, 0]
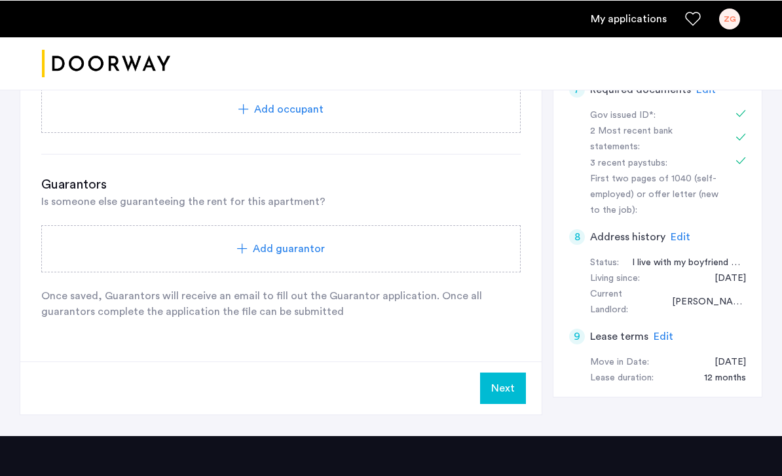
click at [504, 393] on button "Next" at bounding box center [503, 387] width 46 height 31
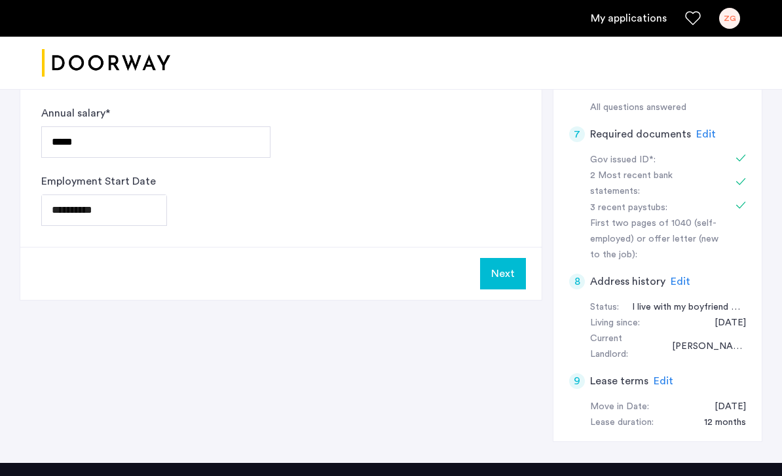
scroll to position [424, 0]
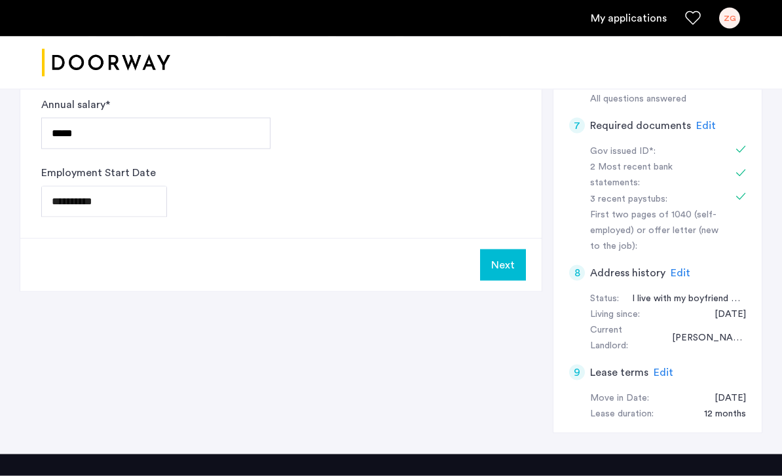
click at [659, 391] on div "Move in Date: [DATE]" at bounding box center [668, 399] width 156 height 16
click at [727, 391] on div "[DATE]" at bounding box center [724, 399] width 45 height 16
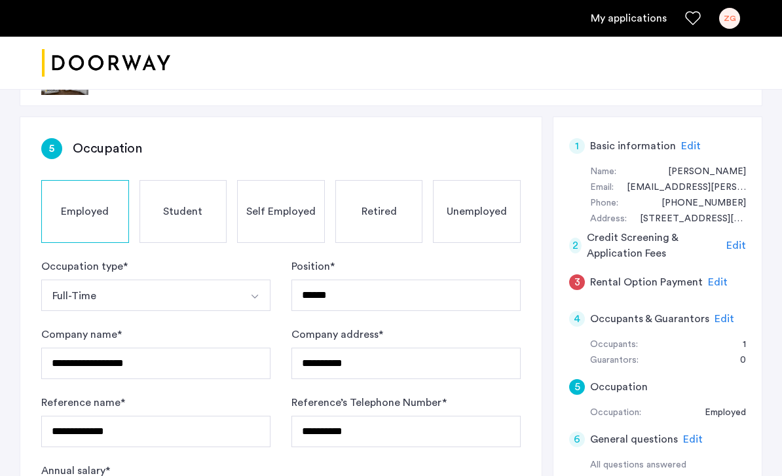
scroll to position [0, 0]
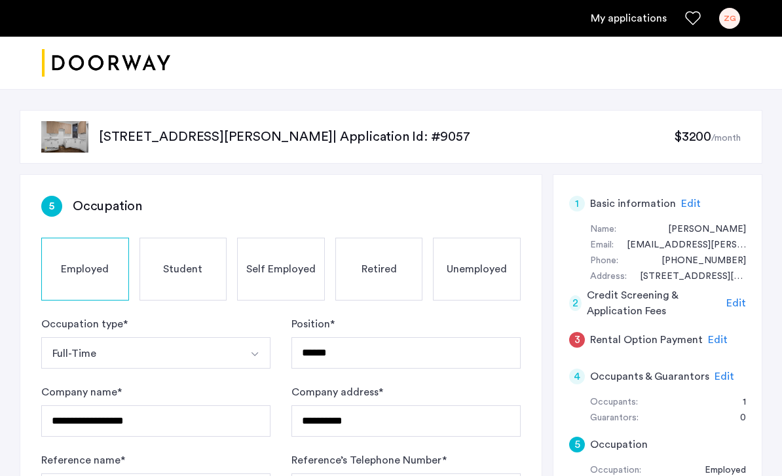
click at [738, 199] on div "1 Basic information Edit" at bounding box center [657, 203] width 177 height 37
click at [613, 151] on div "[STREET_ADDRESS][PERSON_NAME] | Application Id: #9057 $3200 /month" at bounding box center [391, 137] width 743 height 54
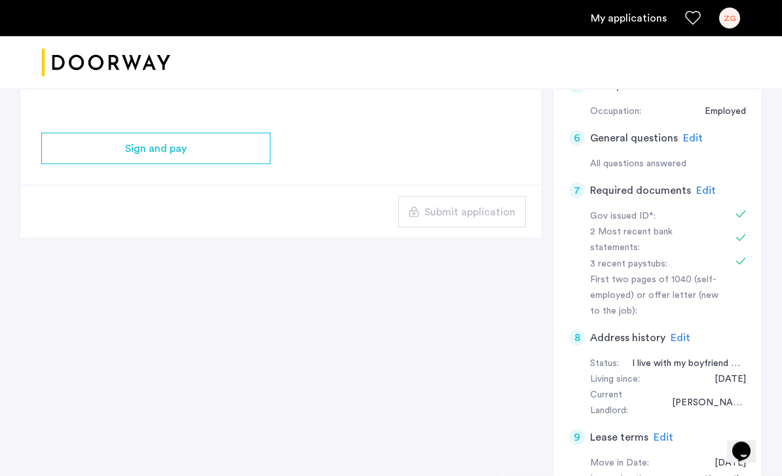
scroll to position [389, 0]
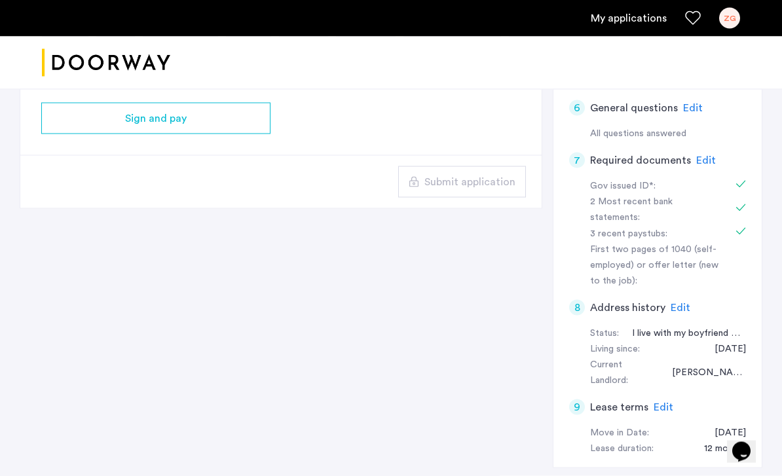
click at [666, 442] on div "Lease duration: 12 months" at bounding box center [668, 450] width 156 height 16
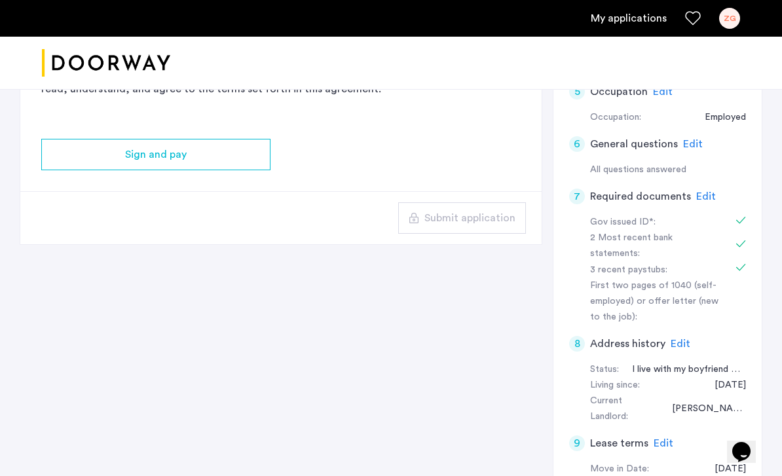
scroll to position [350, 0]
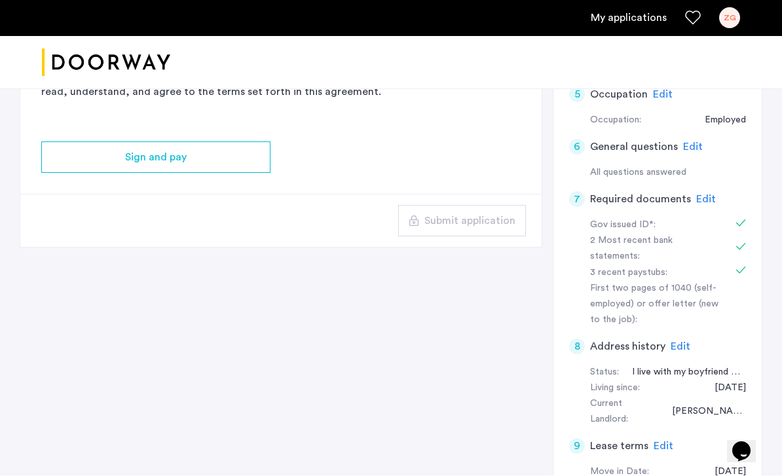
click at [575, 272] on div "Gov issued ID*: 2 Most recent bank statements: 3 recent paystubs: First two pag…" at bounding box center [657, 273] width 177 height 111
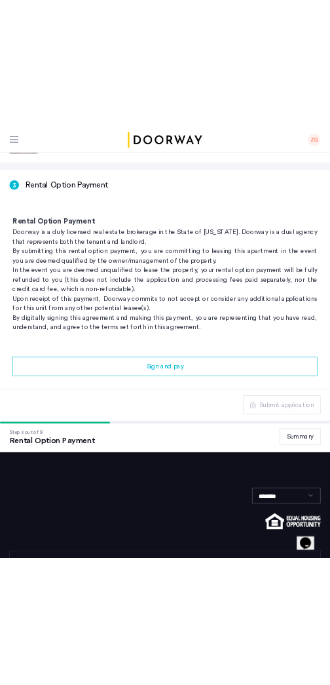
scroll to position [0, 0]
